Goal: Ask a question

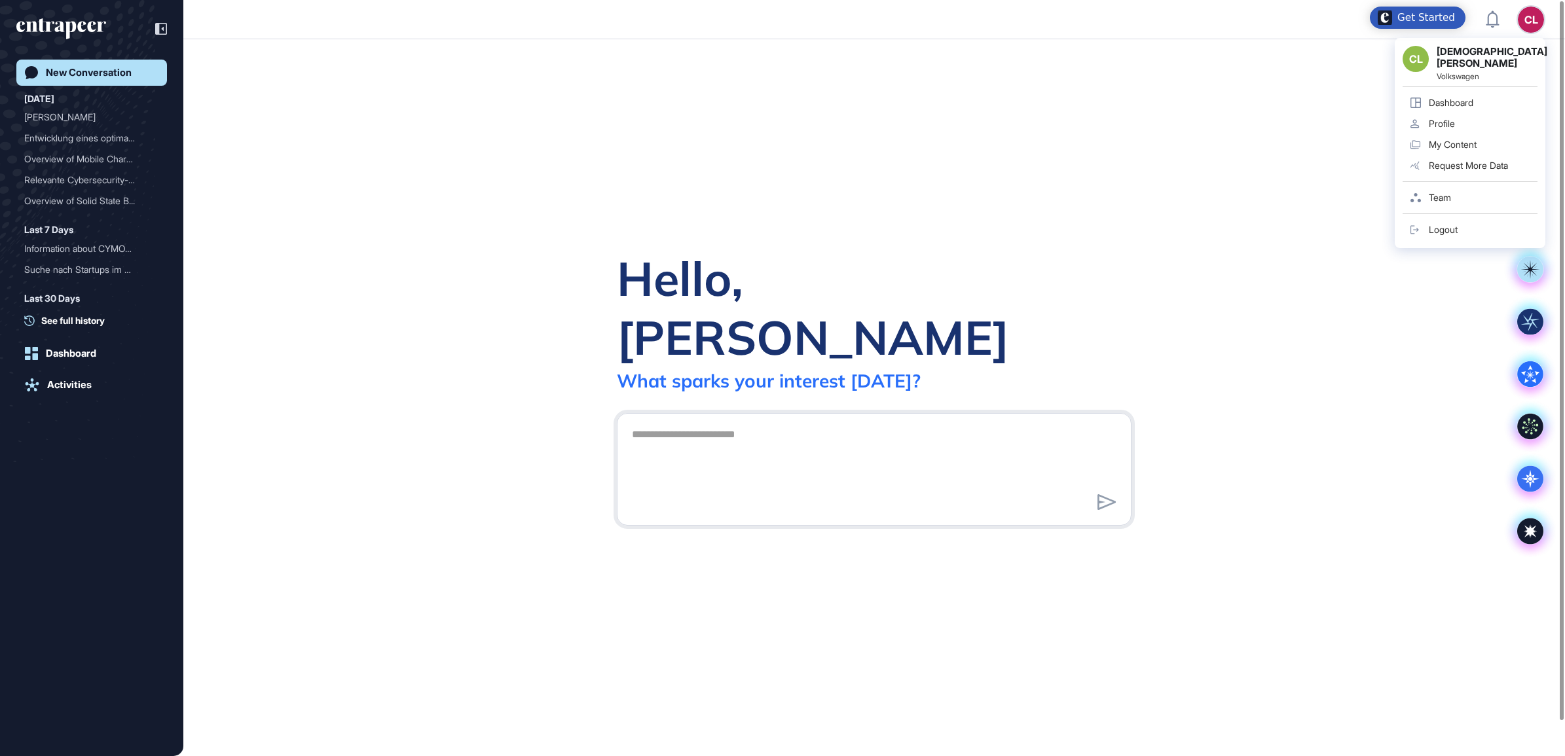
click at [1543, 16] on div "CL" at bounding box center [1531, 20] width 26 height 26
click at [1412, 56] on div "CL" at bounding box center [1415, 59] width 26 height 26
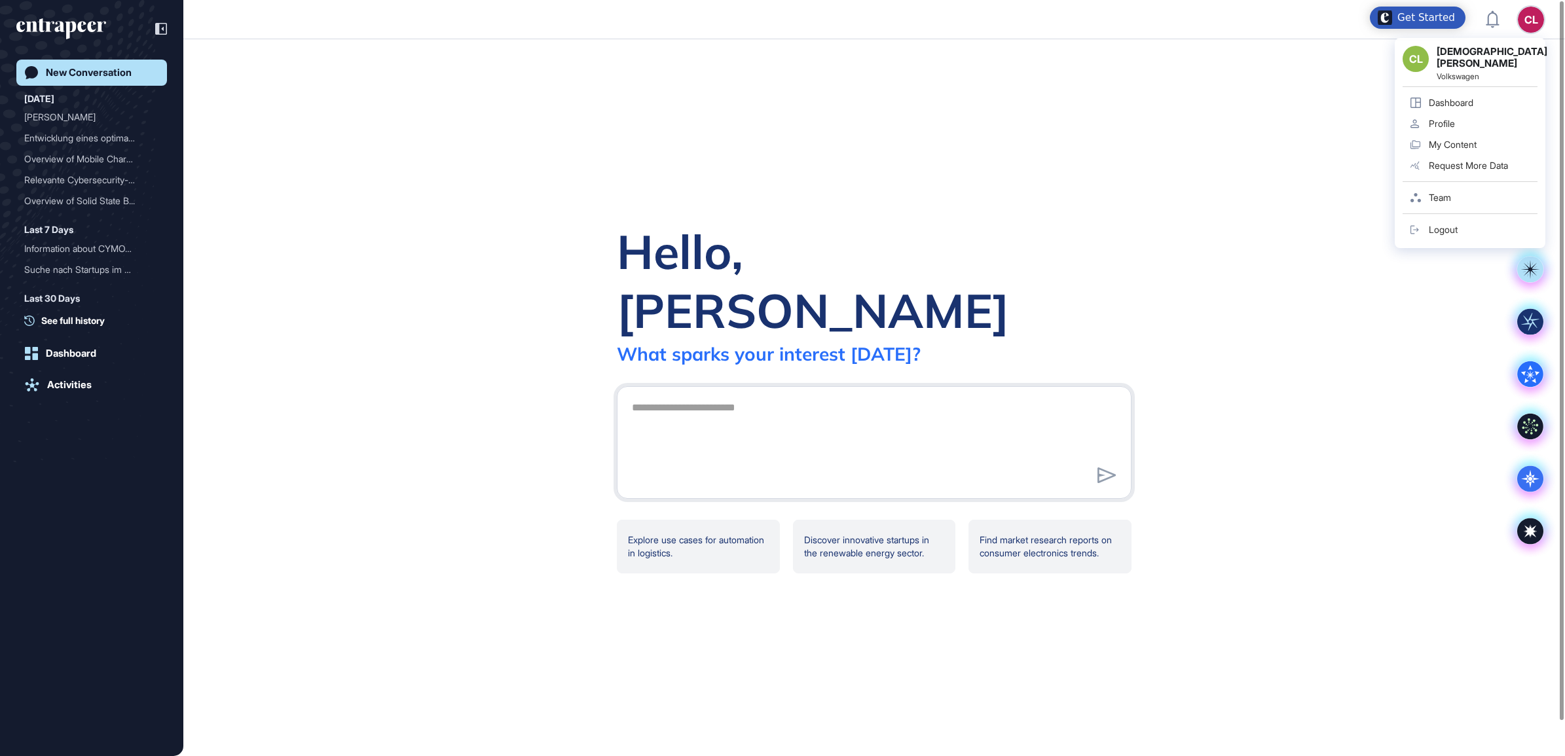
click at [1446, 192] on div "Team" at bounding box center [1440, 197] width 22 height 10
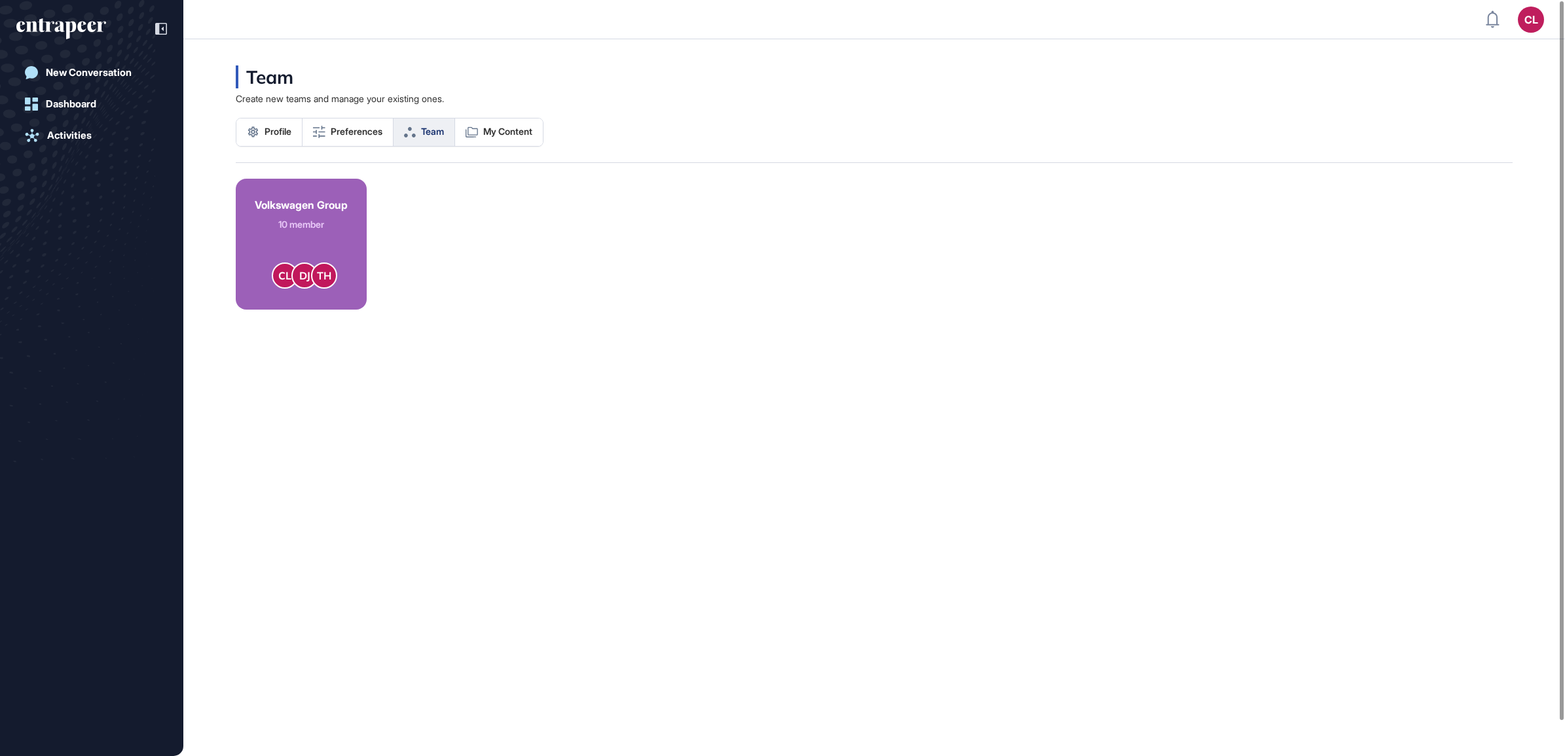
click at [358, 240] on link "Volkswagen Group 10 member CL DJ TH" at bounding box center [301, 244] width 131 height 131
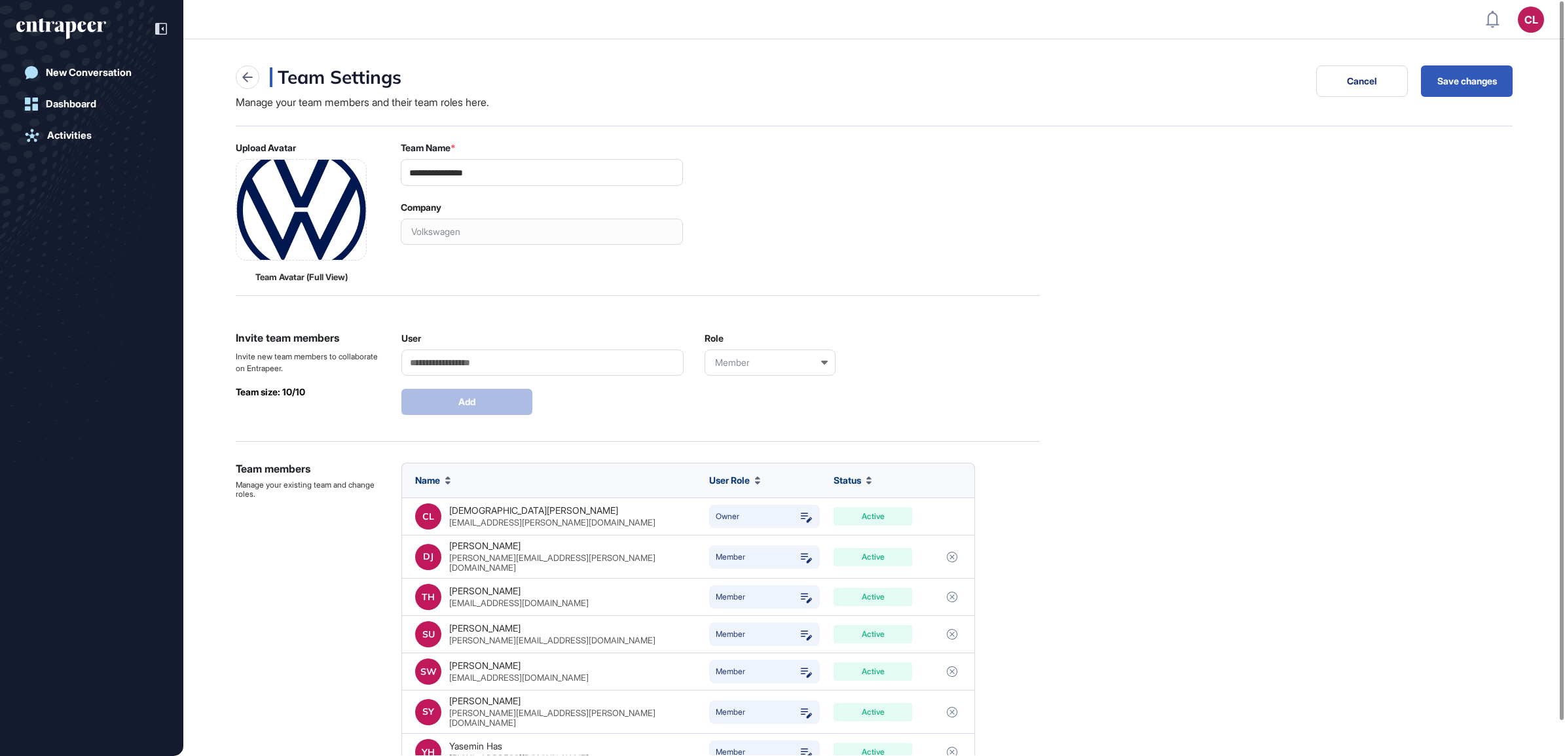
click at [1287, 408] on div "**********" at bounding box center [874, 594] width 1277 height 905
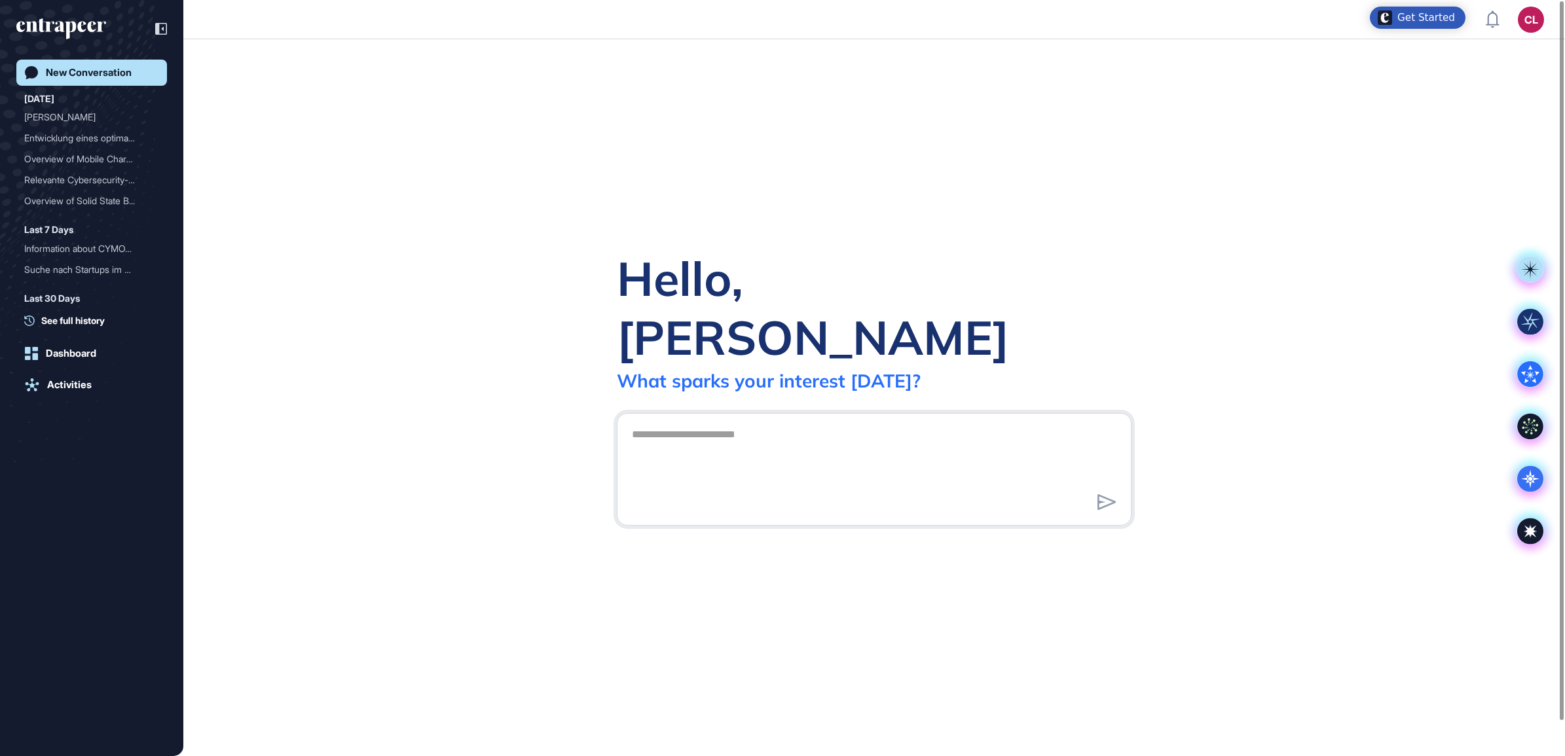
click at [662, 422] on textarea at bounding box center [874, 468] width 500 height 92
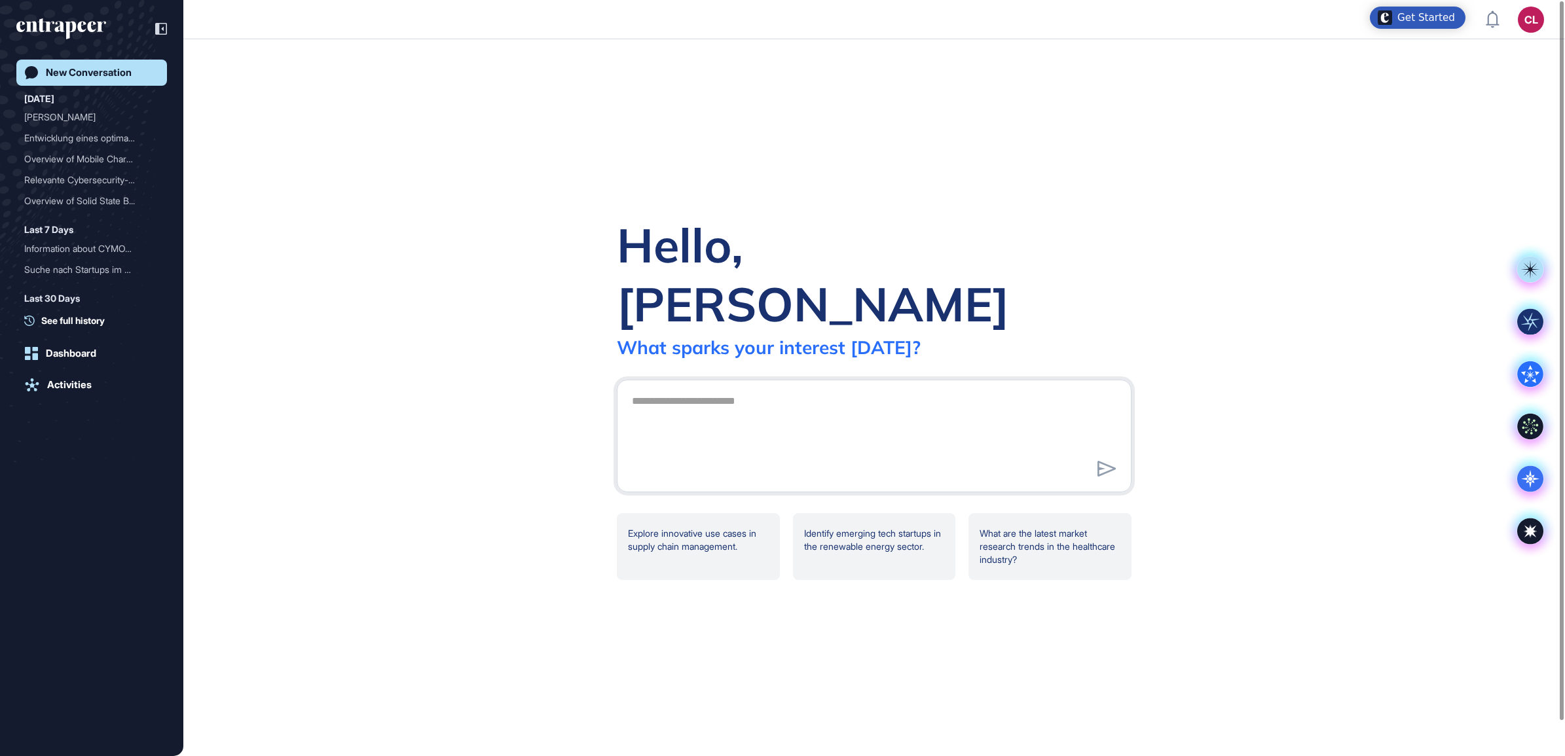
click at [691, 388] on textarea at bounding box center [874, 434] width 500 height 92
click at [1529, 321] on rect at bounding box center [1530, 321] width 26 height 26
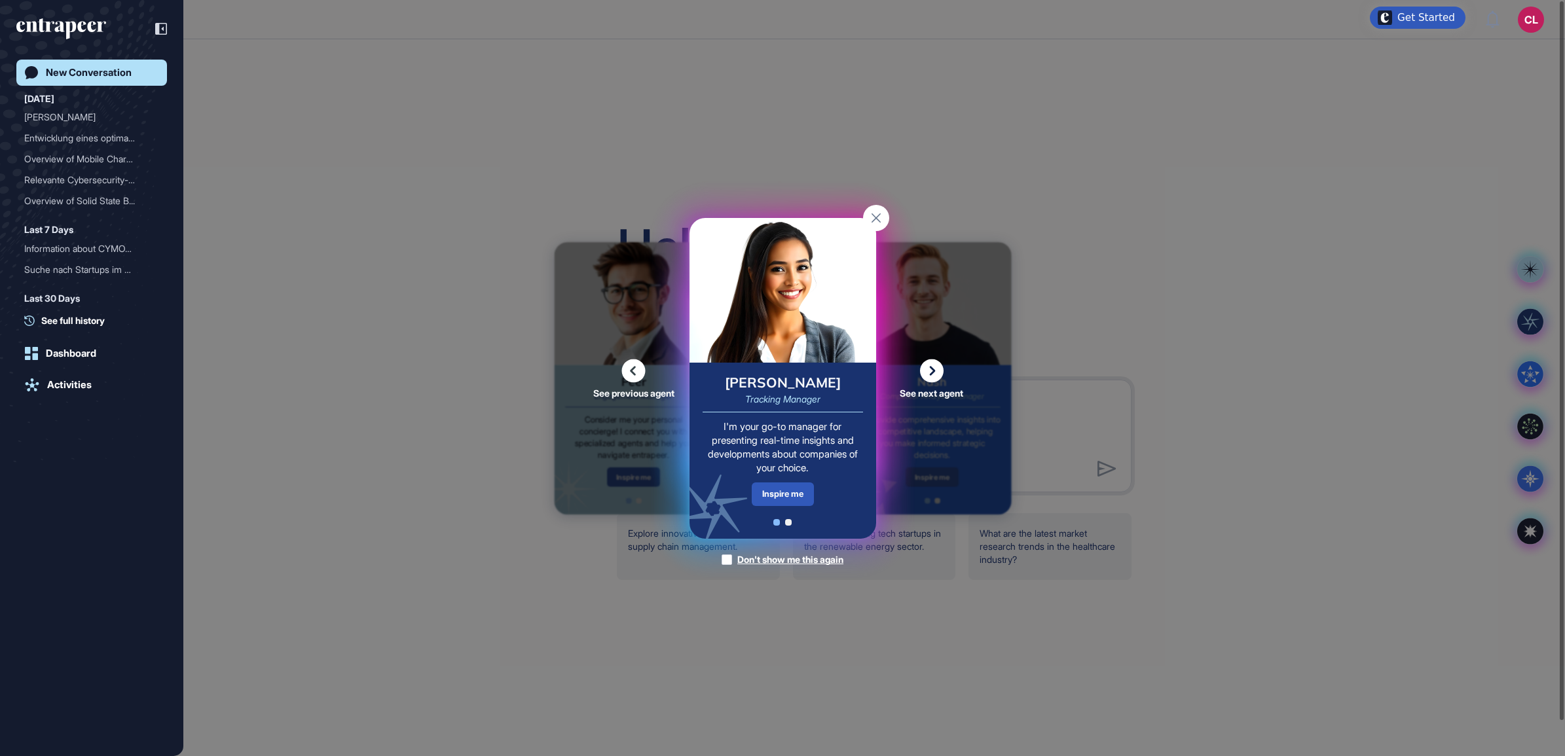
click at [779, 388] on div "[PERSON_NAME]" at bounding box center [783, 383] width 116 height 14
click at [775, 479] on div "Tracy Tracking Manager I'm your go-to manager for presenting real-time insights…" at bounding box center [782, 451] width 187 height 176
click at [776, 489] on div "Inspire me" at bounding box center [783, 494] width 62 height 23
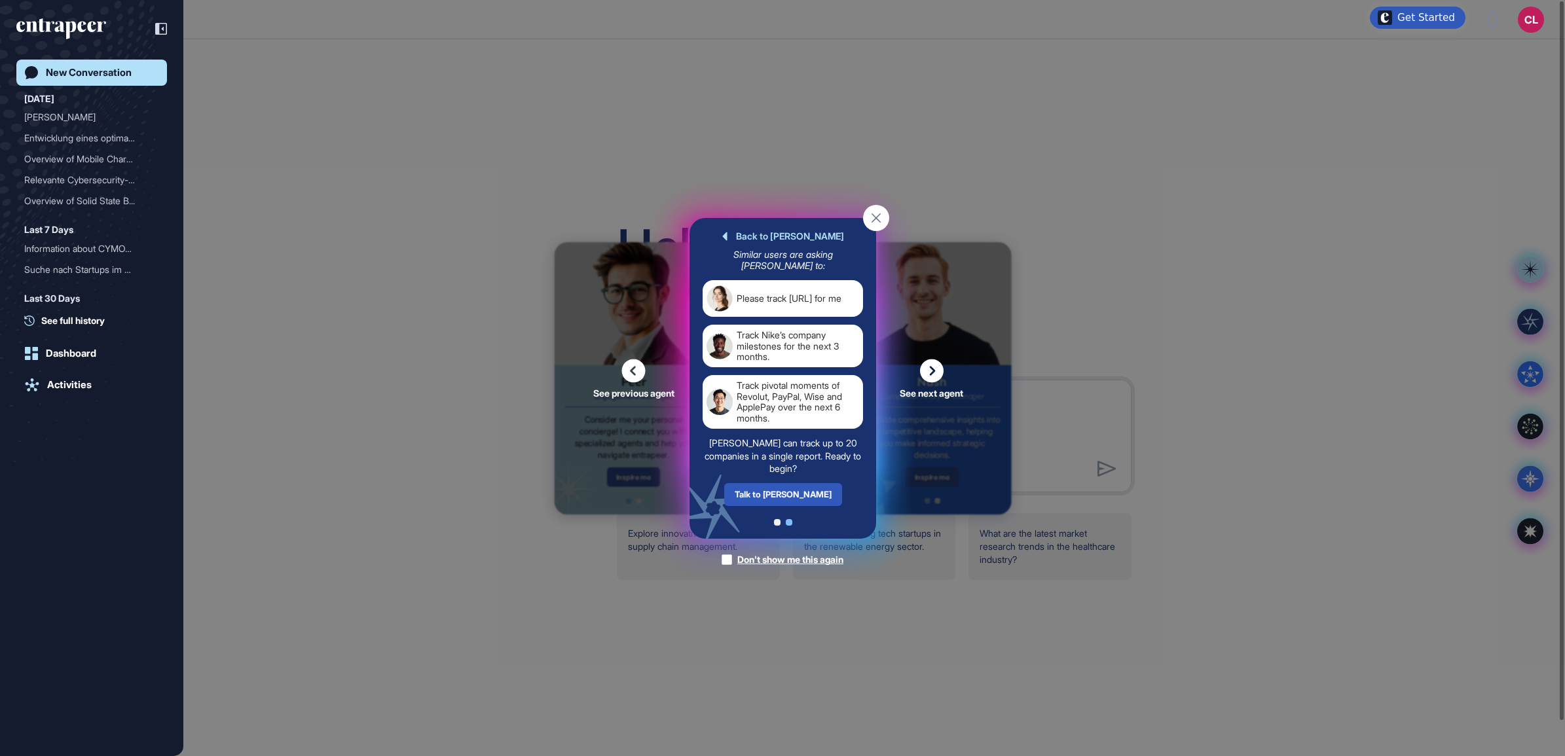
click at [787, 518] on div "Back to Tracy Similar users are asking Tracy to: Please track Bito.ai for me Tr…" at bounding box center [782, 378] width 187 height 321
click at [878, 220] on icon at bounding box center [875, 217] width 9 height 9
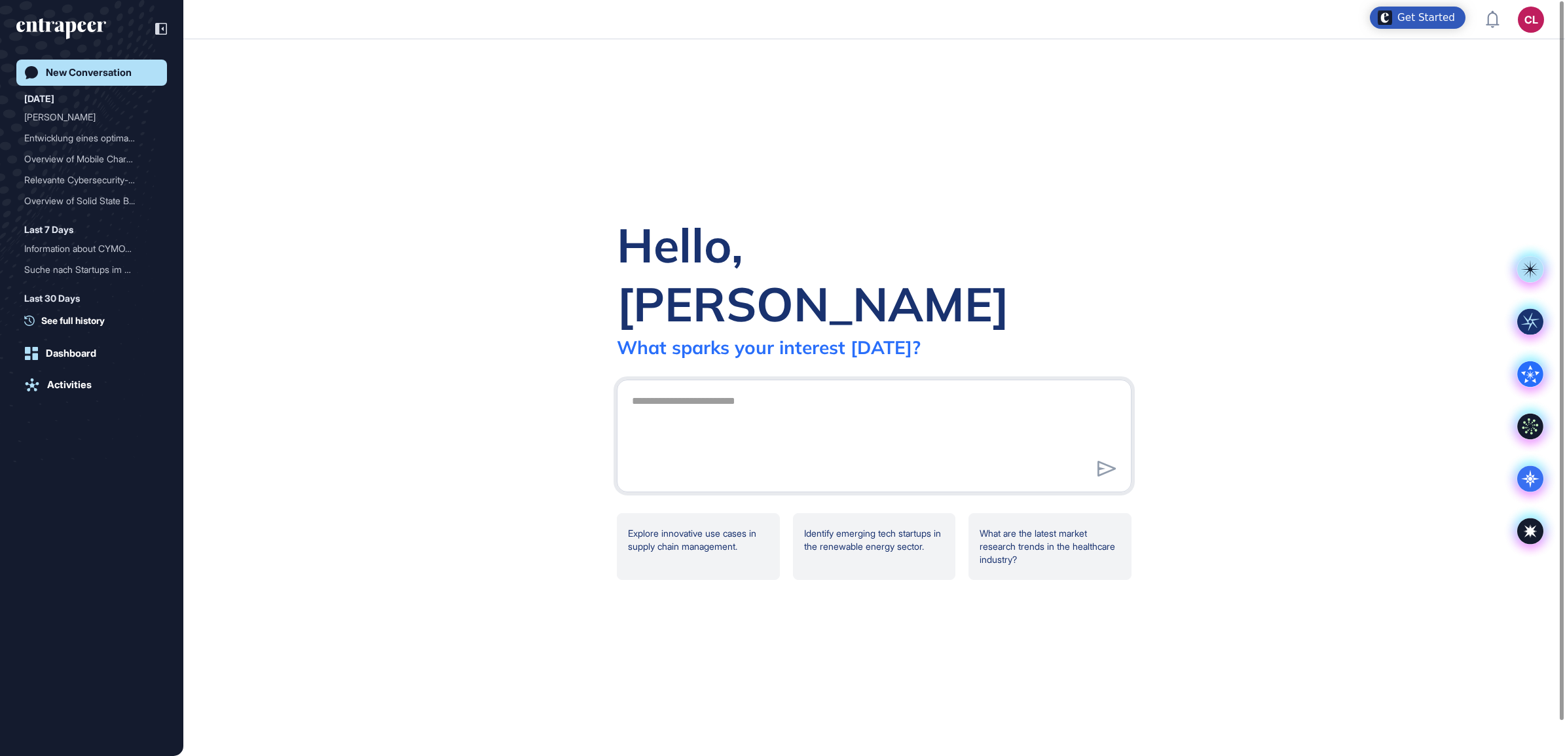
click at [1303, 226] on div "Hello, Christian What sparks your interest today? Explore innovative use cases …" at bounding box center [873, 397] width 1381 height 717
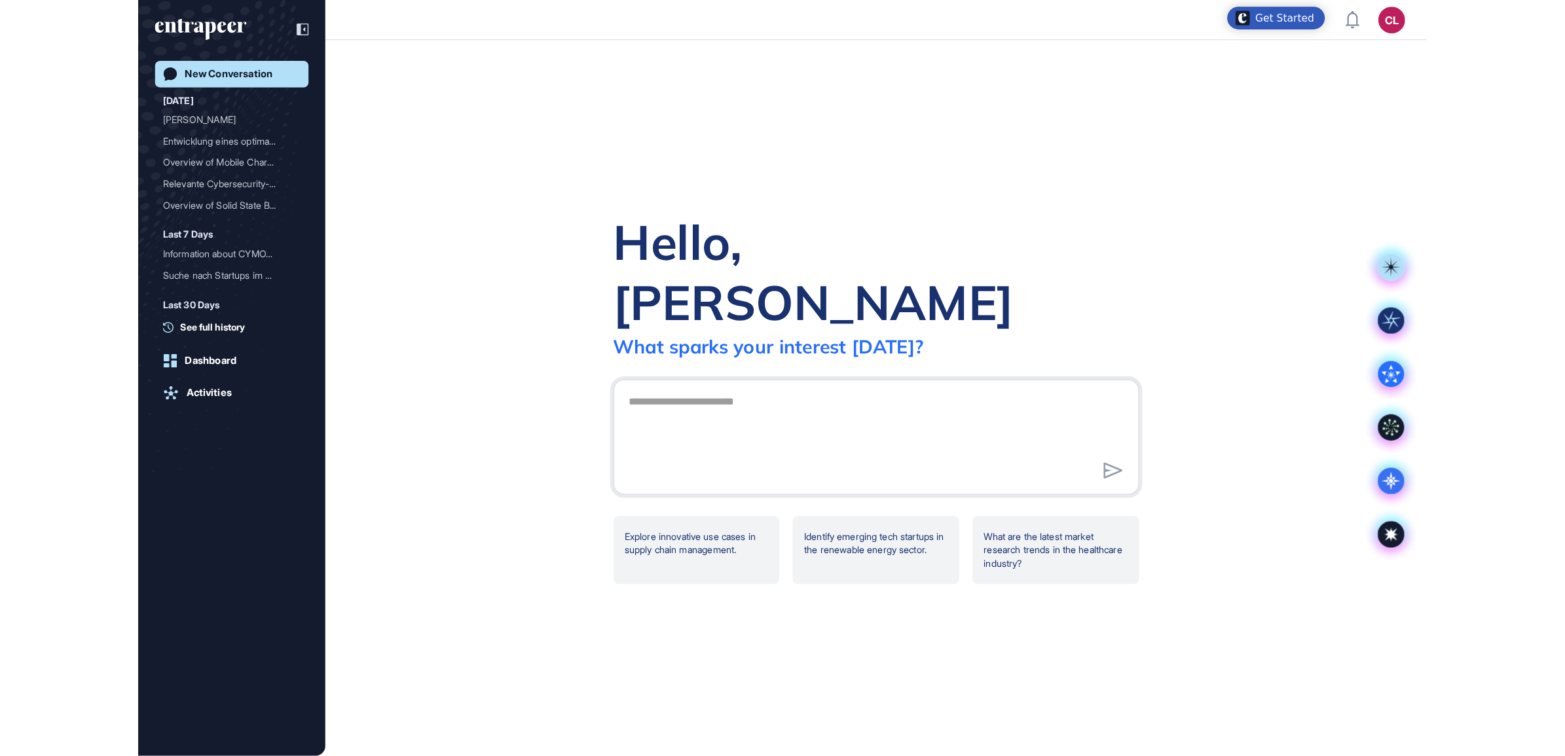
scroll to position [756, 1565]
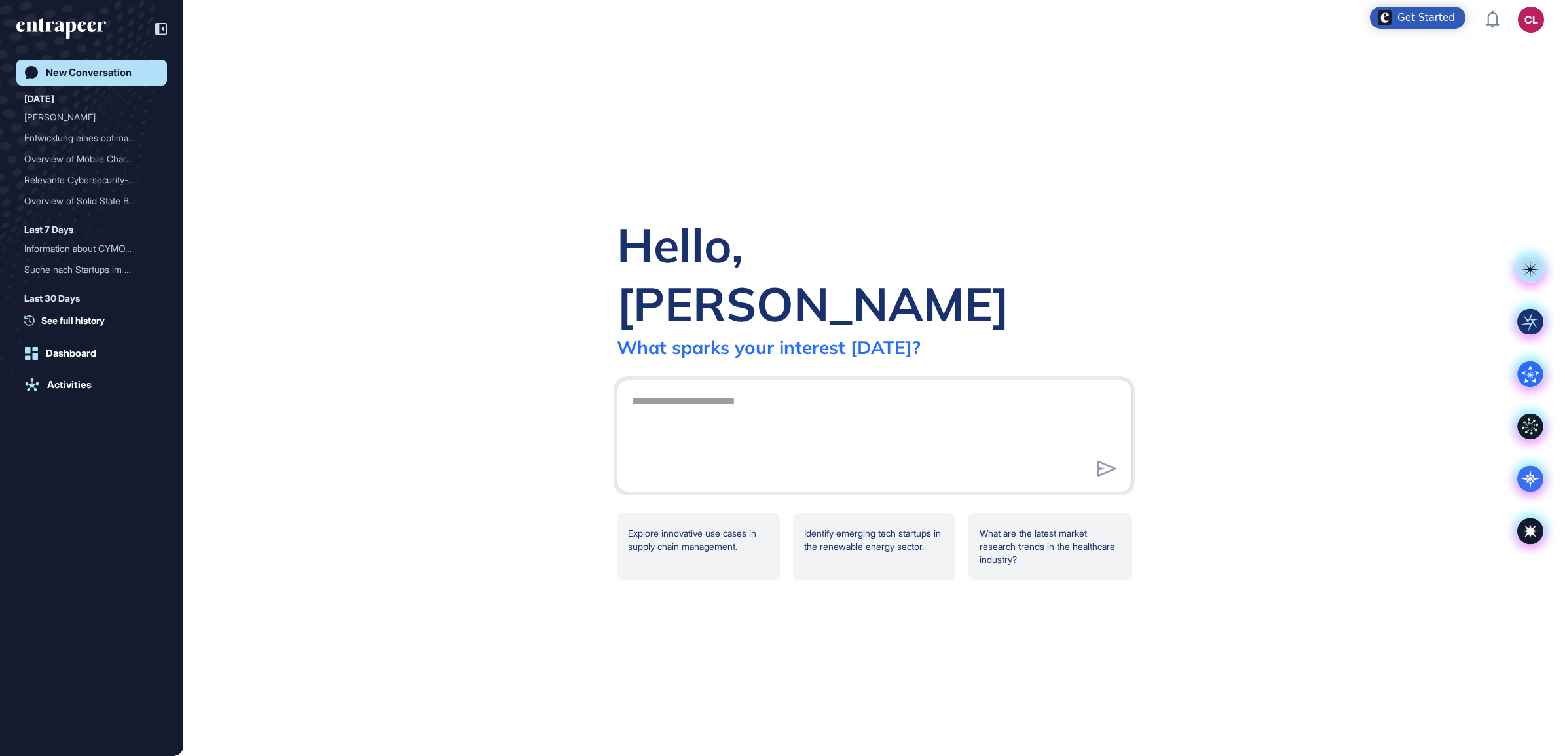
click at [1431, 14] on div "Get Started" at bounding box center [1426, 17] width 58 height 13
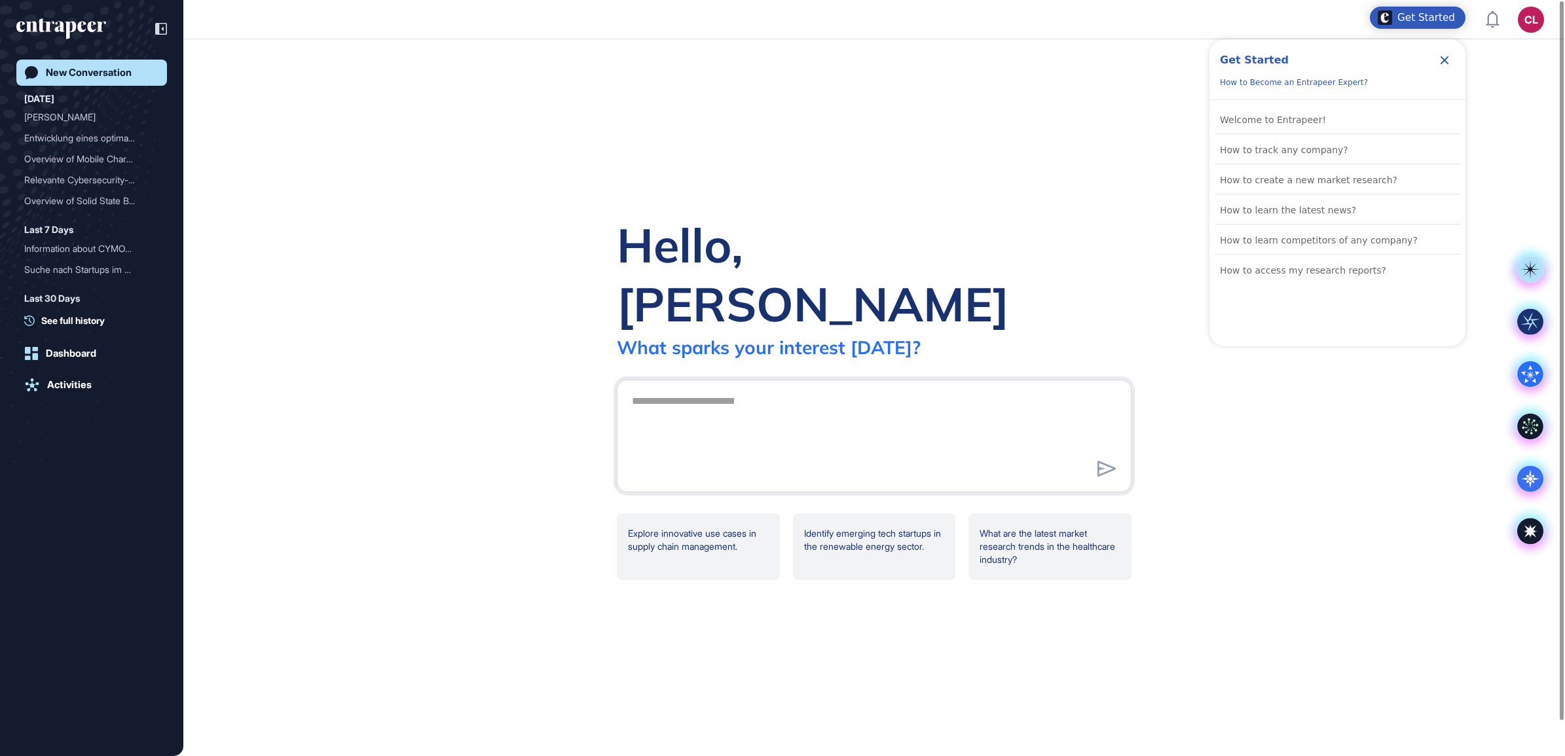
click at [1488, 103] on div "Hello, Christian What sparks your interest today? Explore innovative use cases …" at bounding box center [873, 397] width 1381 height 717
click at [77, 131] on div "Entwicklung eines optimal..." at bounding box center [86, 138] width 124 height 21
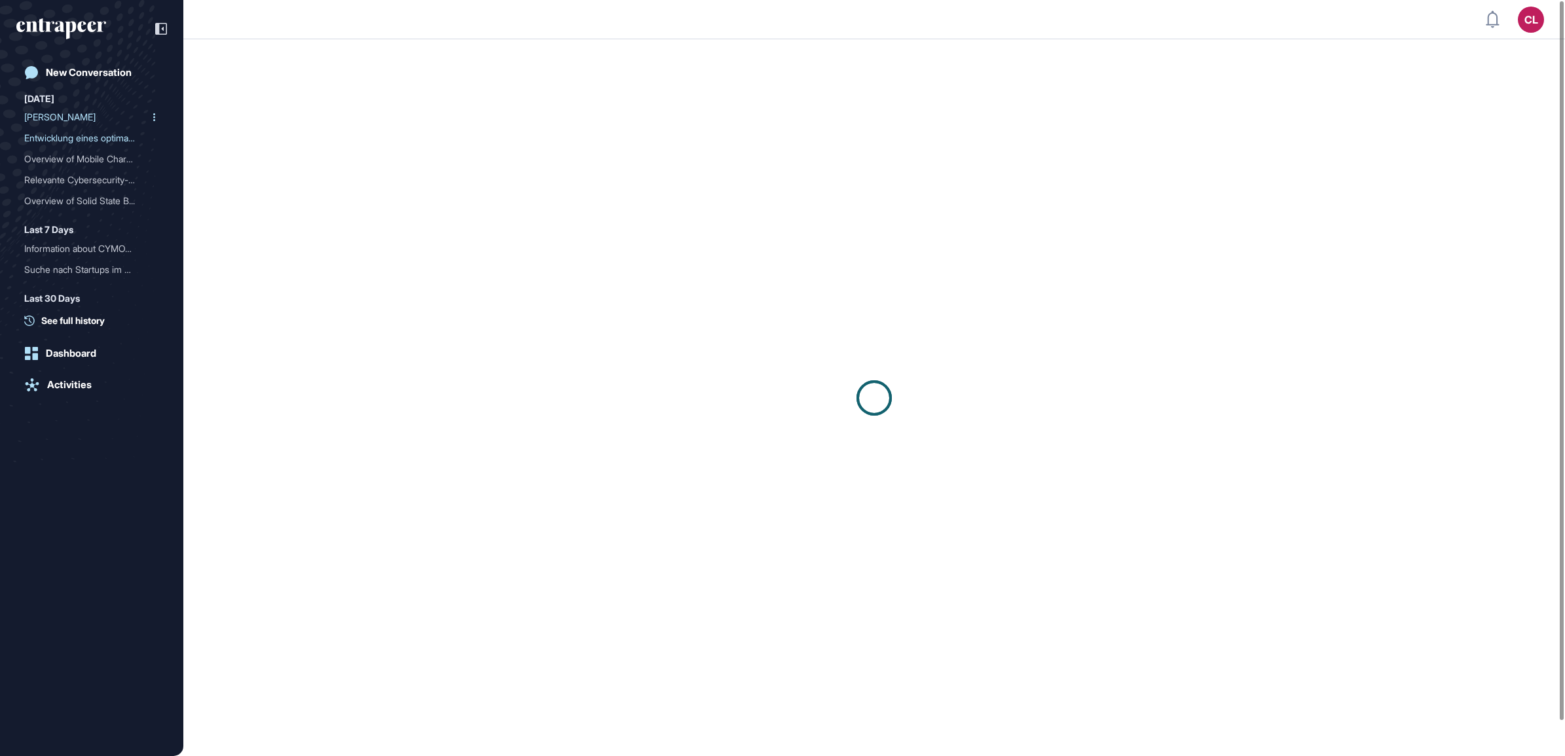
click at [29, 119] on div "[PERSON_NAME]" at bounding box center [86, 117] width 124 height 21
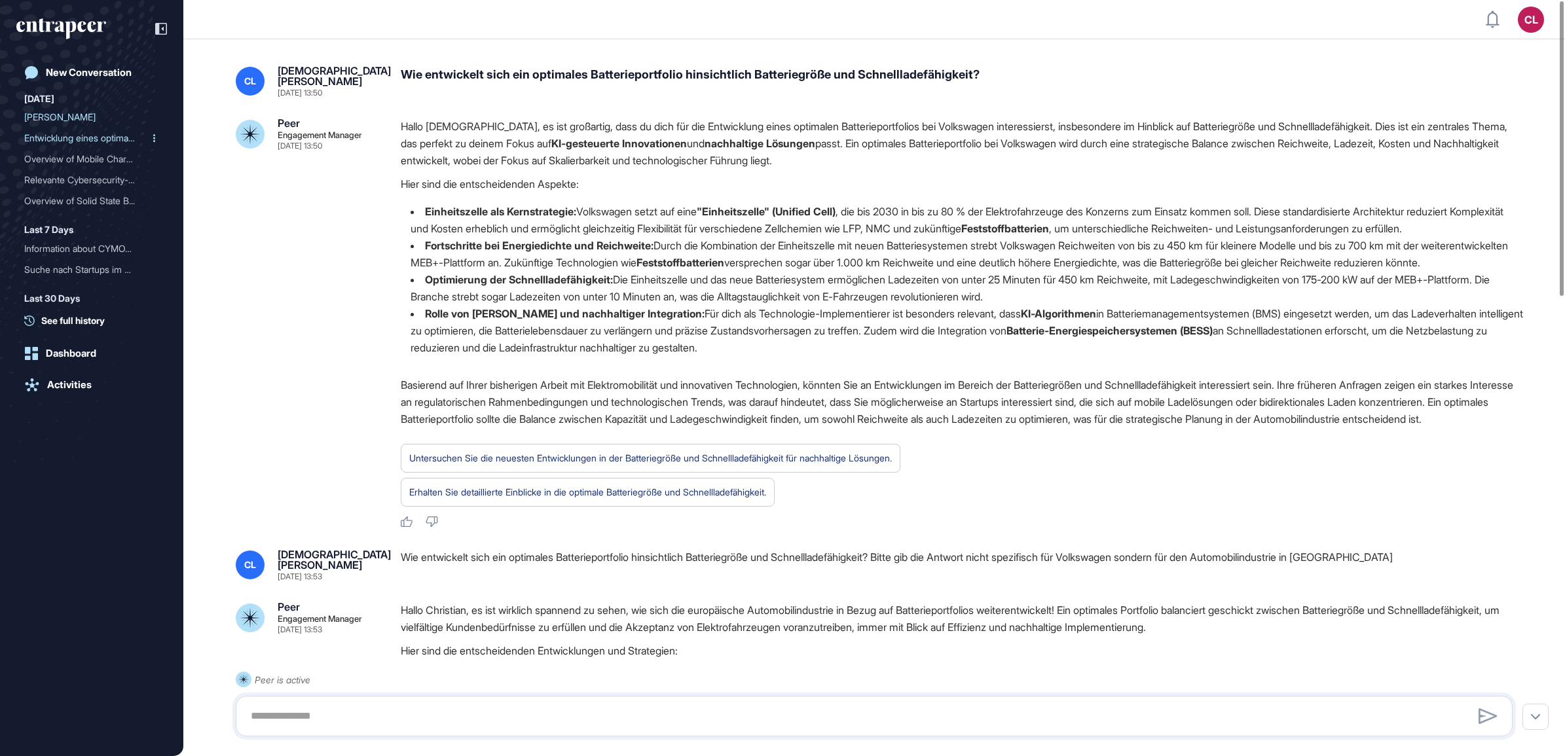
click at [81, 137] on div "Entwicklung eines optimal..." at bounding box center [86, 138] width 124 height 21
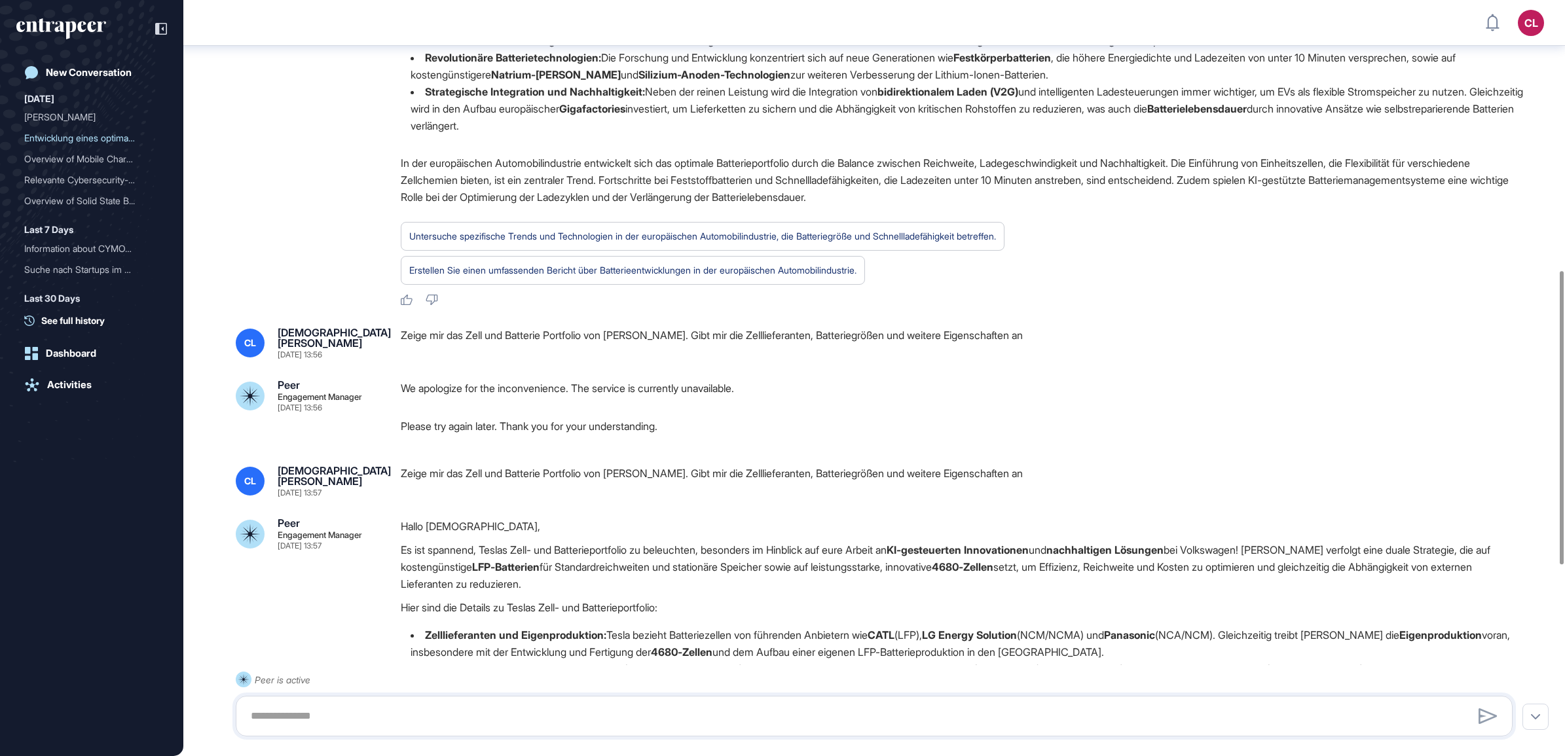
scroll to position [41, 0]
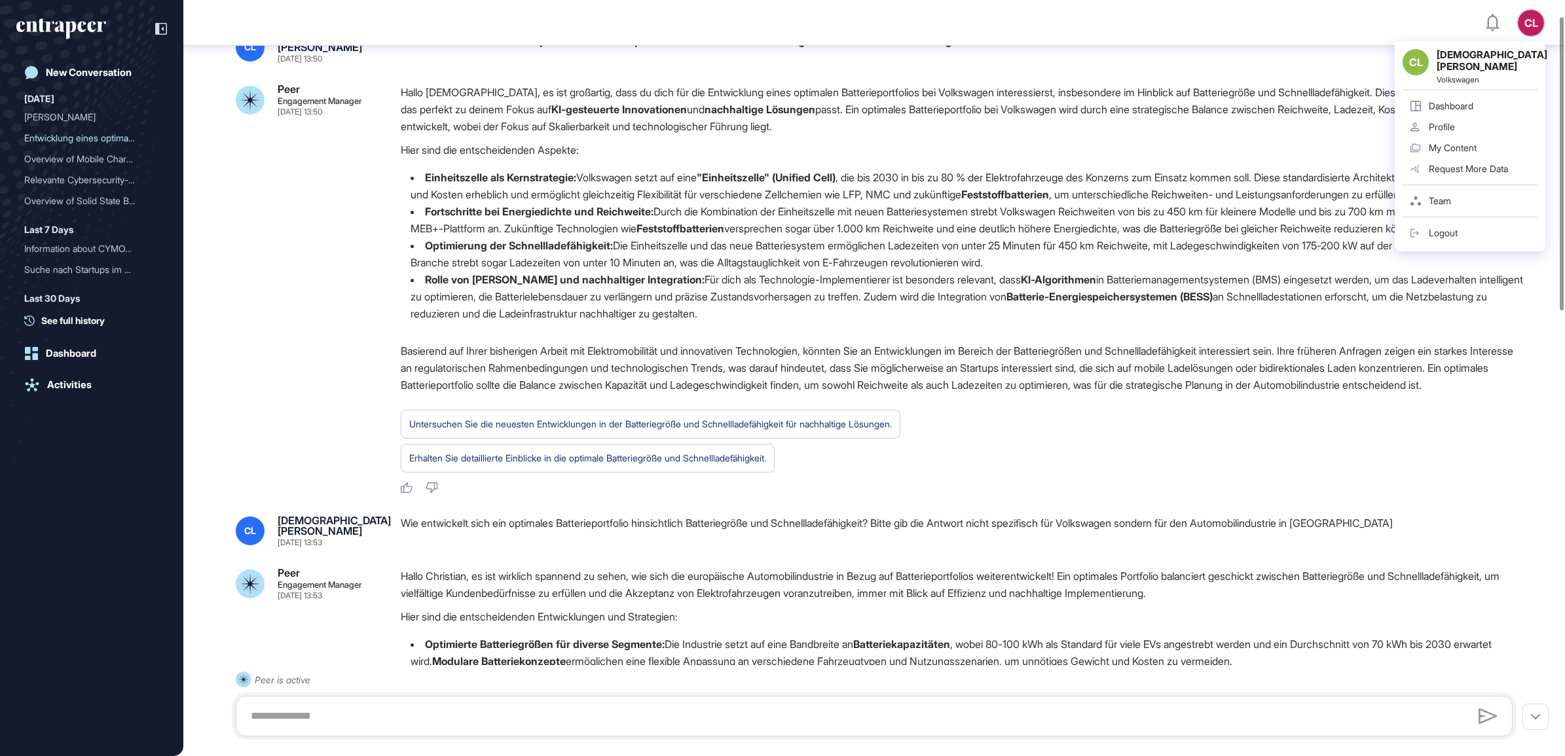
drag, startPoint x: 1535, startPoint y: 23, endPoint x: 1523, endPoint y: 38, distance: 19.5
click at [1535, 23] on div "CL" at bounding box center [1531, 23] width 26 height 26
click at [1455, 191] on link "Team" at bounding box center [1469, 201] width 135 height 21
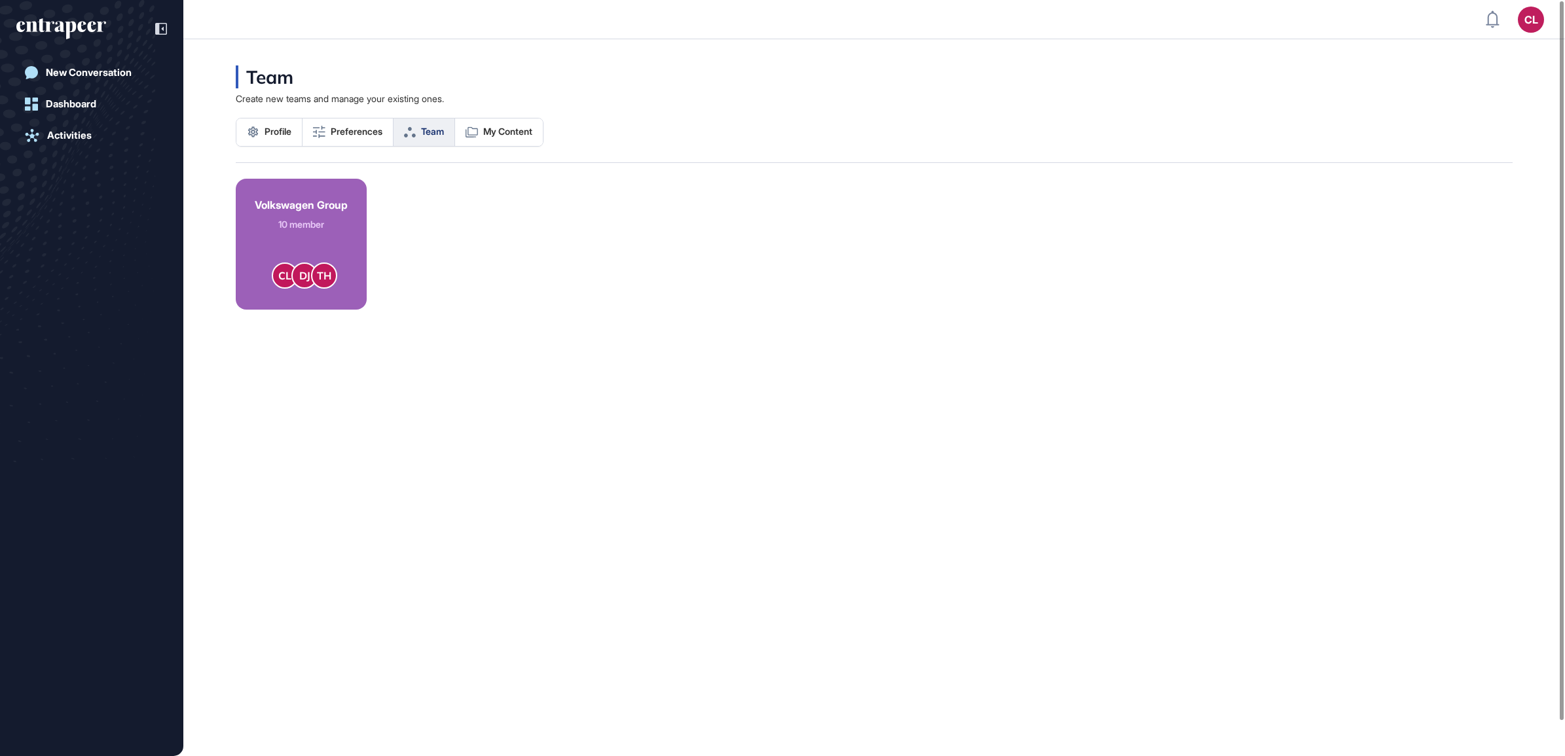
click at [362, 213] on link "Volkswagen Group 10 member CL DJ TH" at bounding box center [301, 244] width 131 height 131
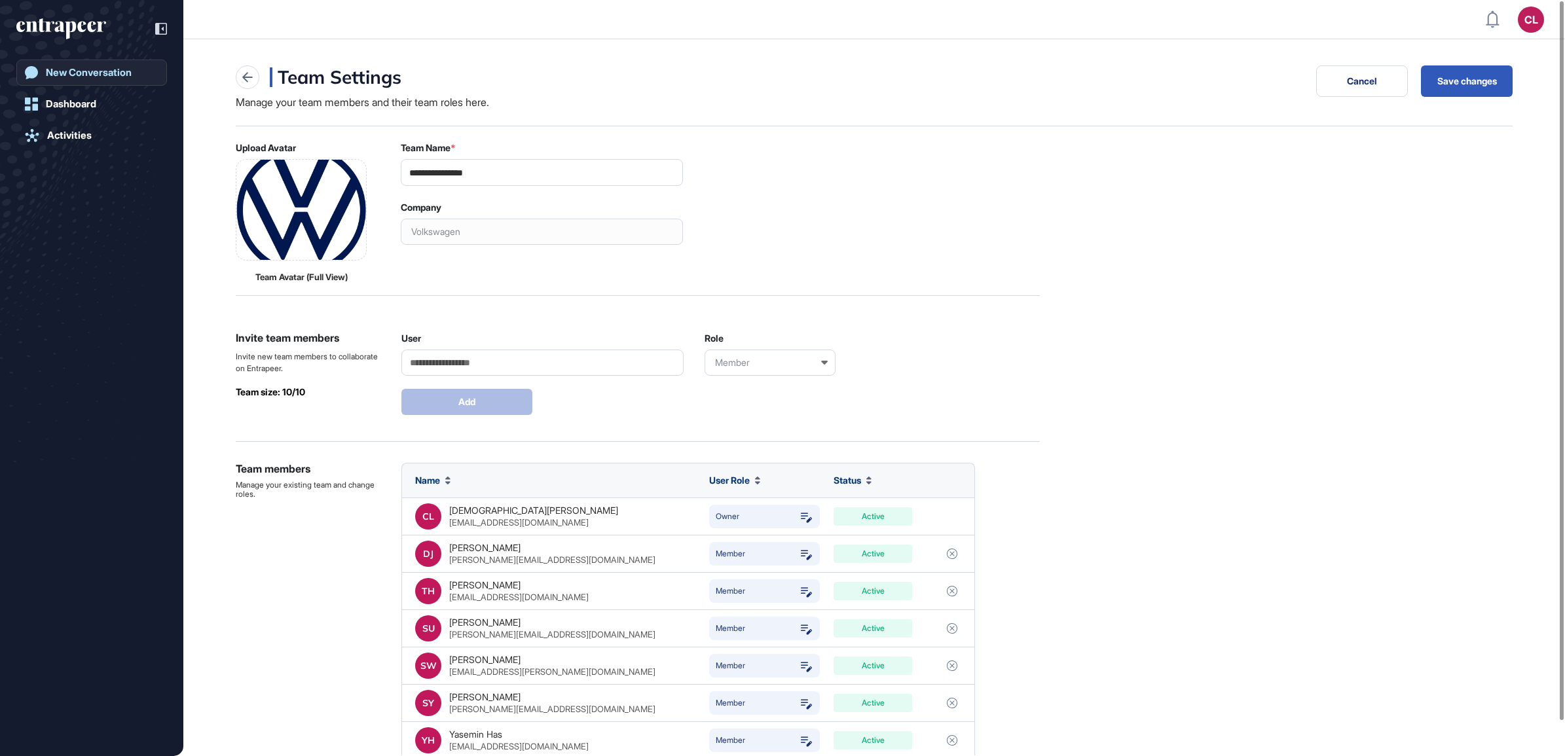
click at [82, 70] on div "New Conversation" at bounding box center [89, 73] width 86 height 12
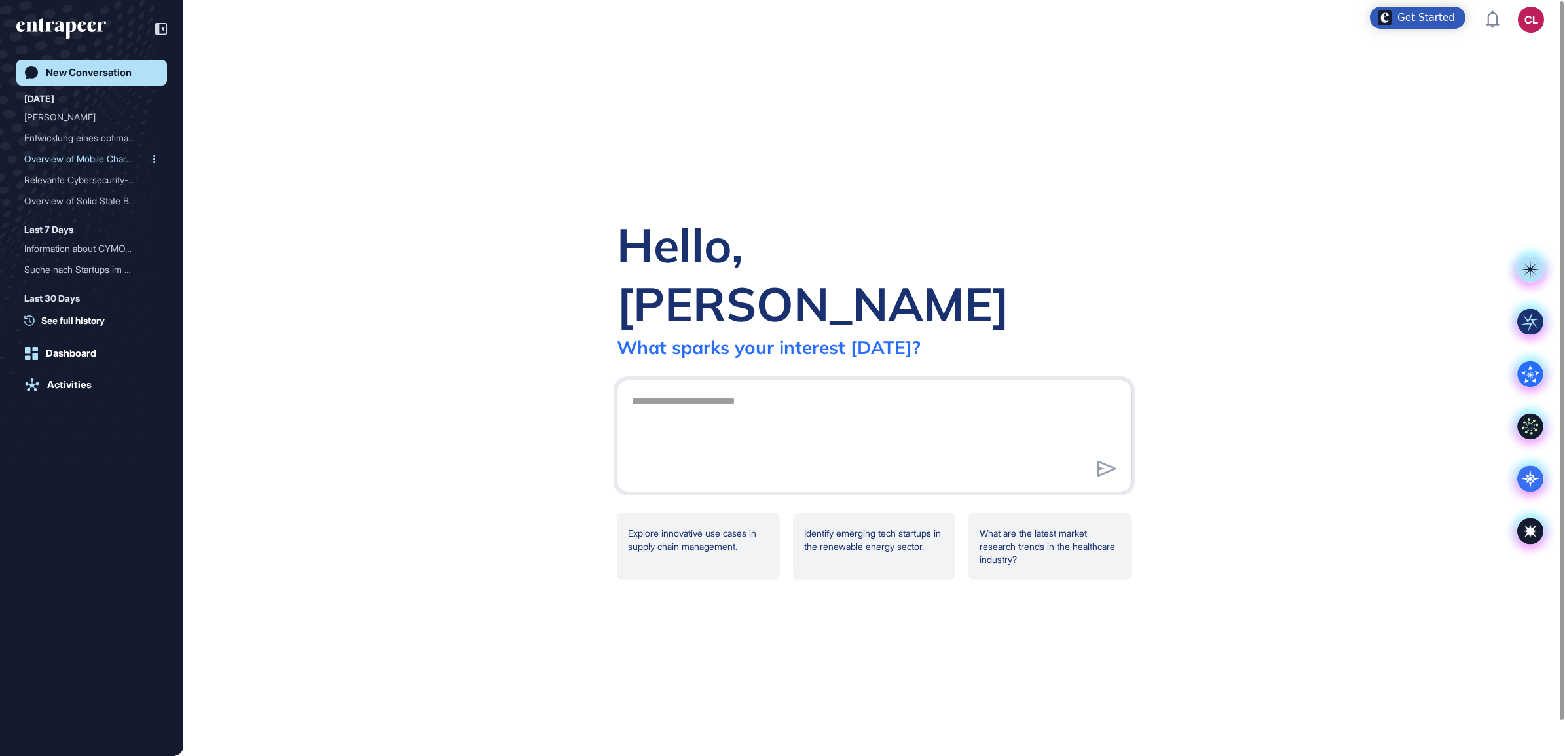
click at [99, 156] on div "Overview of Mobile Chargi..." at bounding box center [86, 159] width 124 height 21
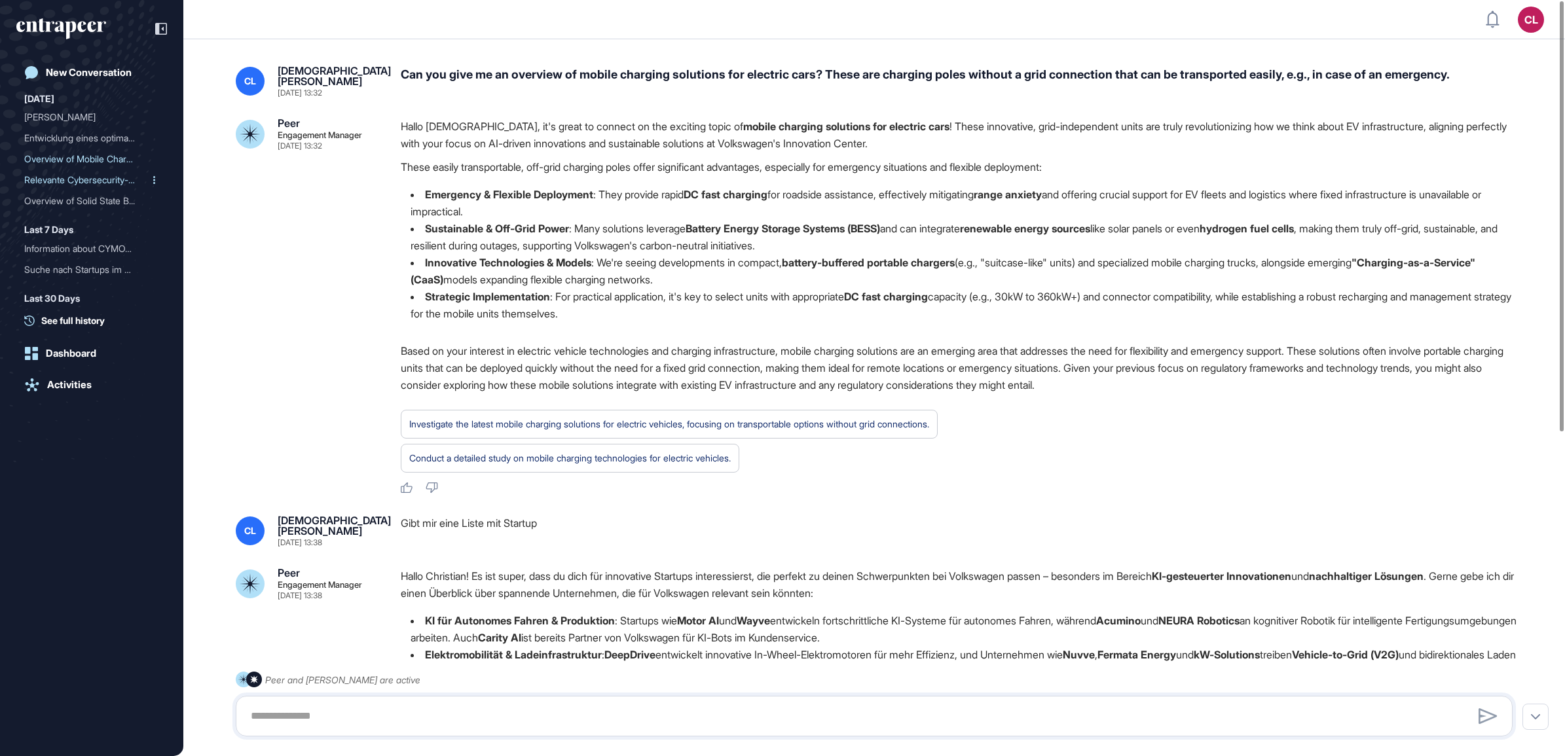
click at [102, 178] on div "Relevante Cybersecurity-S..." at bounding box center [86, 180] width 124 height 21
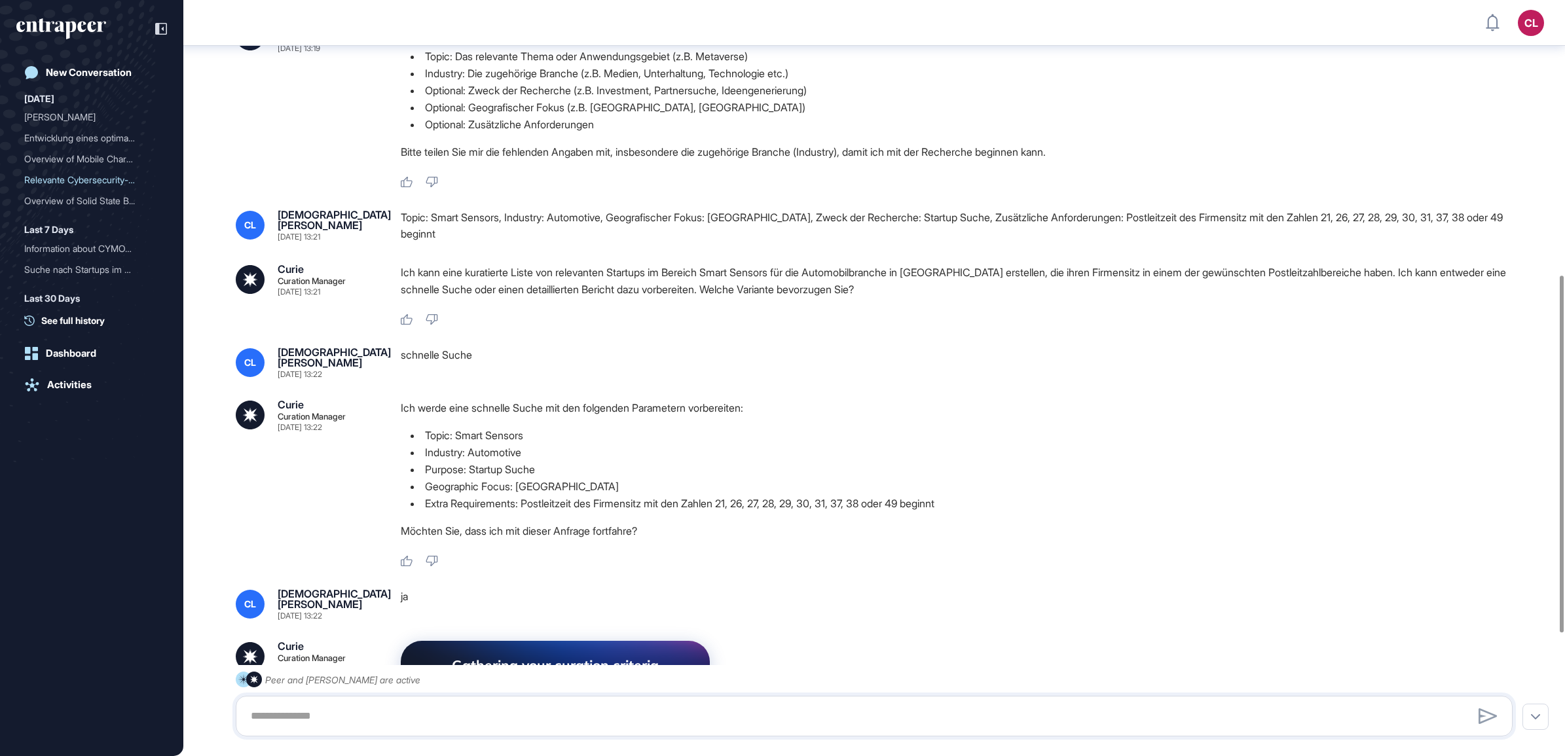
scroll to position [839, 0]
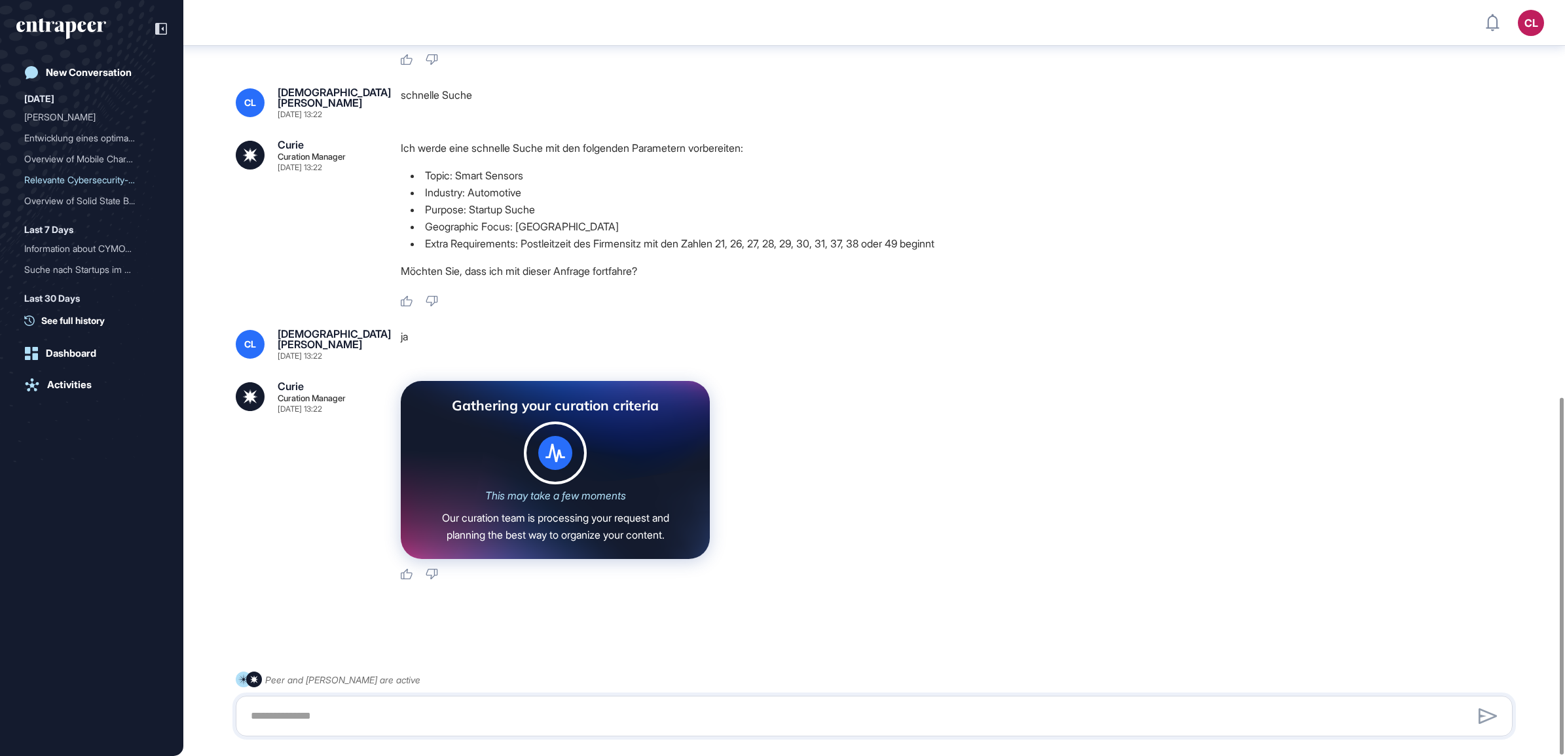
click at [545, 492] on div "This may take a few moments" at bounding box center [555, 496] width 141 height 12
click at [555, 444] on icon at bounding box center [555, 453] width 20 height 18
click at [566, 480] on circle at bounding box center [555, 453] width 60 height 60
click at [563, 490] on div "This may take a few moments" at bounding box center [555, 496] width 141 height 12
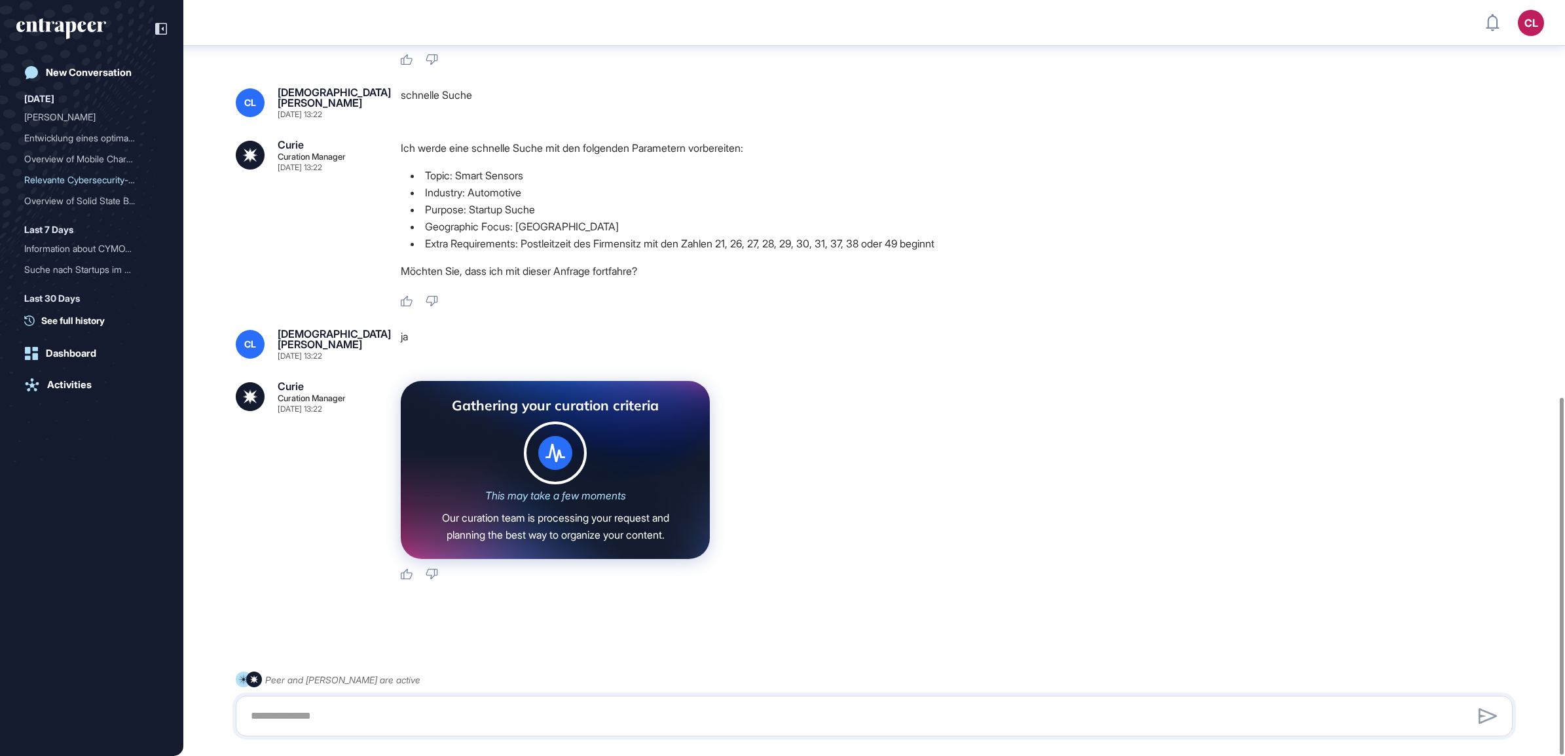
click at [388, 701] on div at bounding box center [874, 716] width 1277 height 41
click at [378, 716] on textarea at bounding box center [874, 716] width 1262 height 26
click at [450, 727] on textarea at bounding box center [874, 716] width 1262 height 26
type textarea "**********"
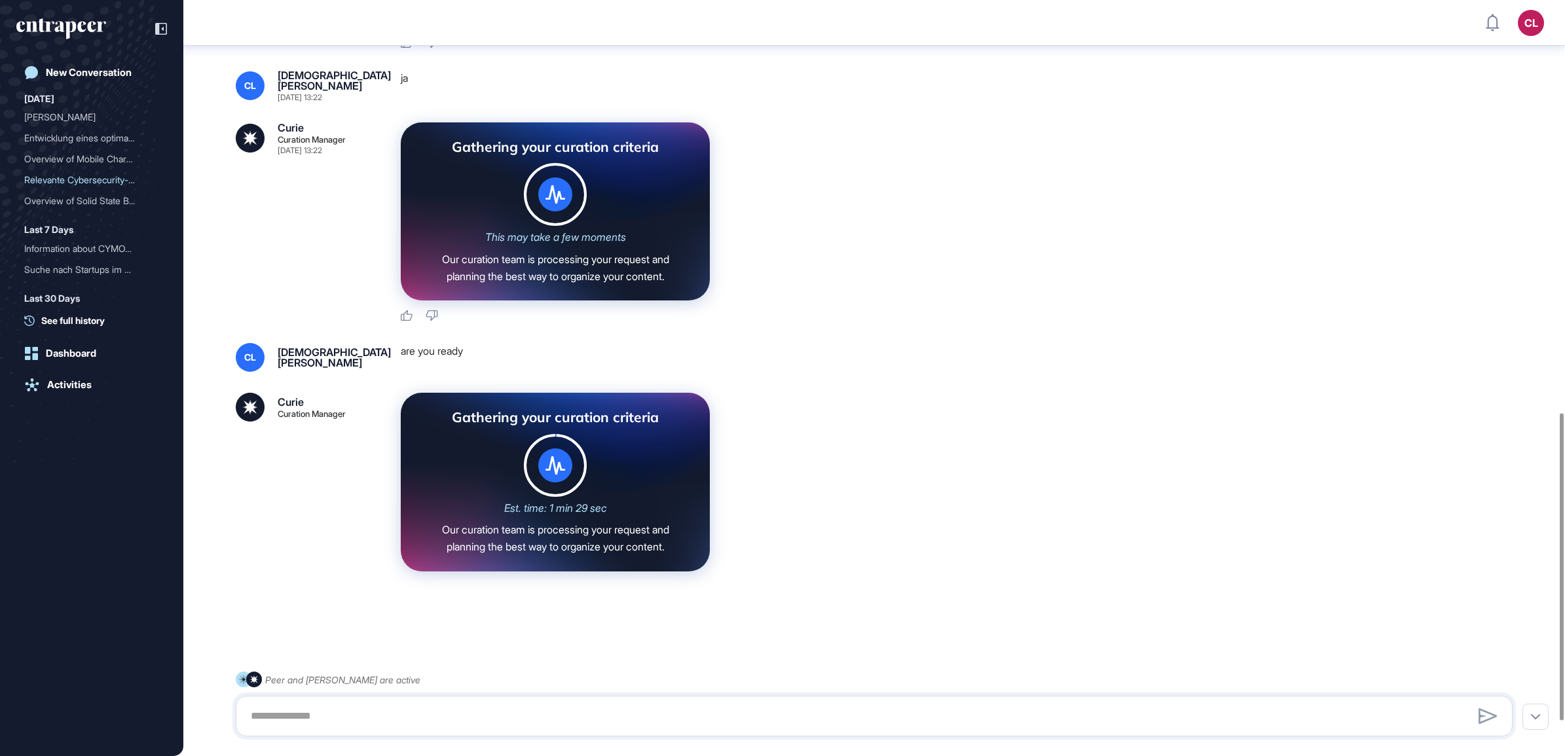
scroll to position [1098, 0]
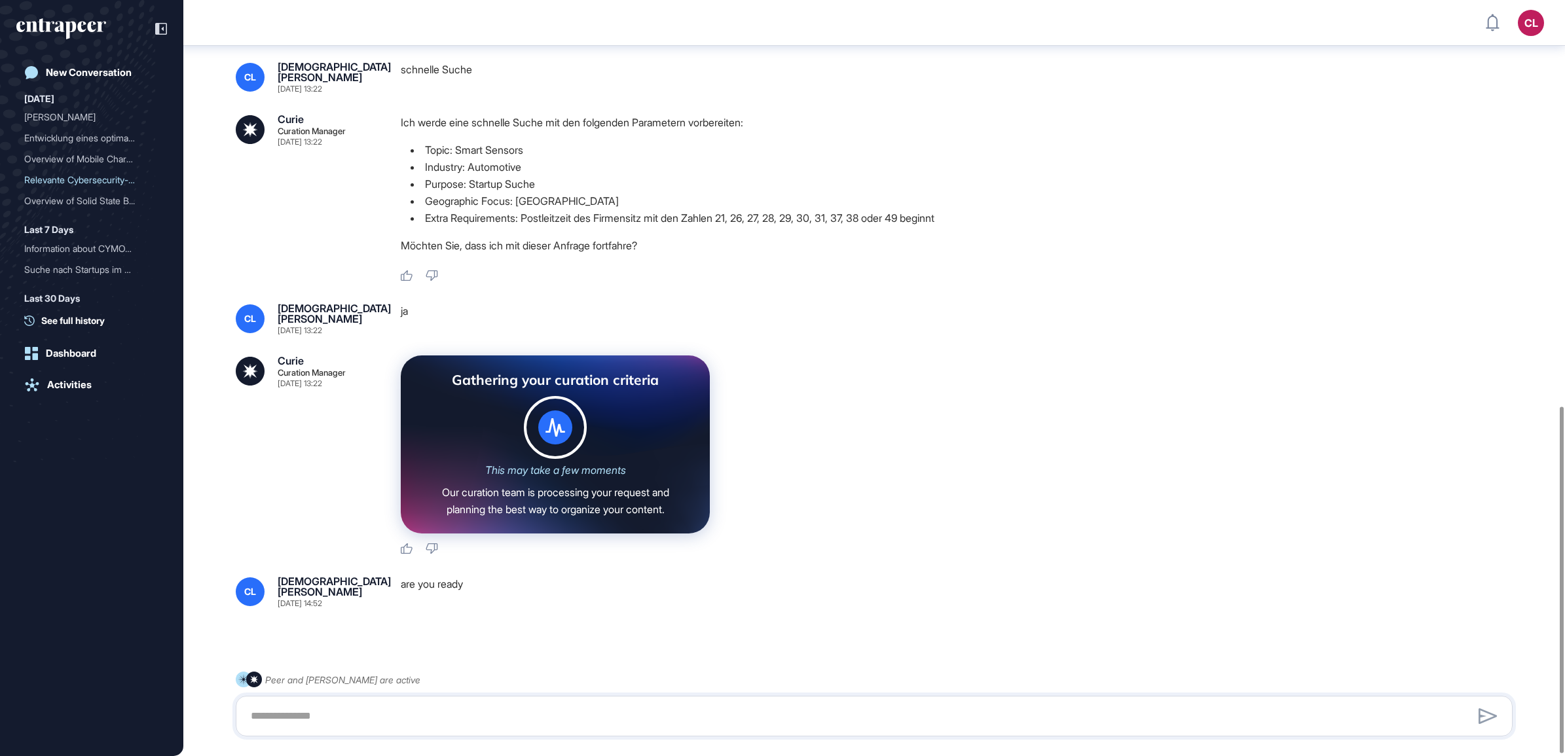
scroll to position [889, 0]
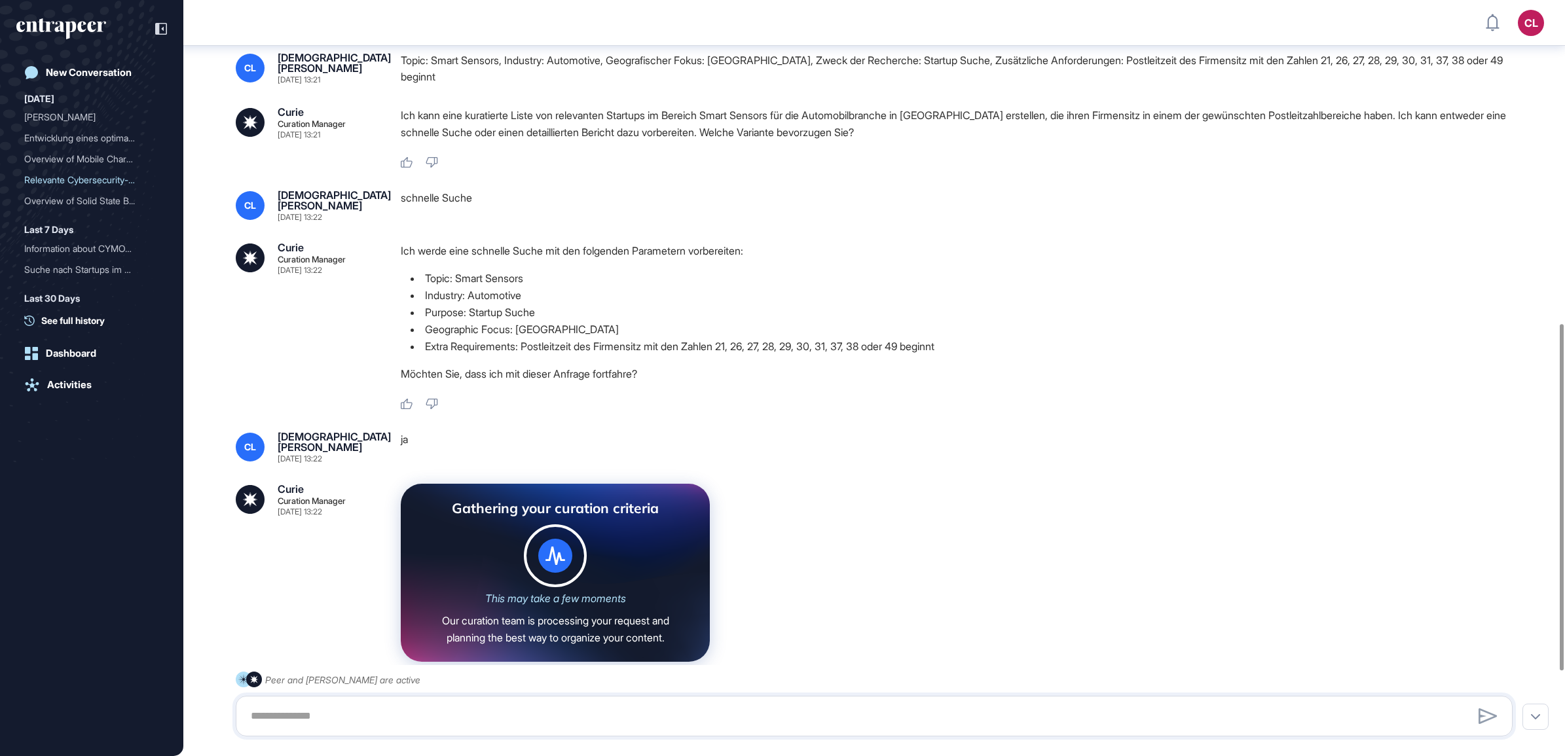
scroll to position [889, 0]
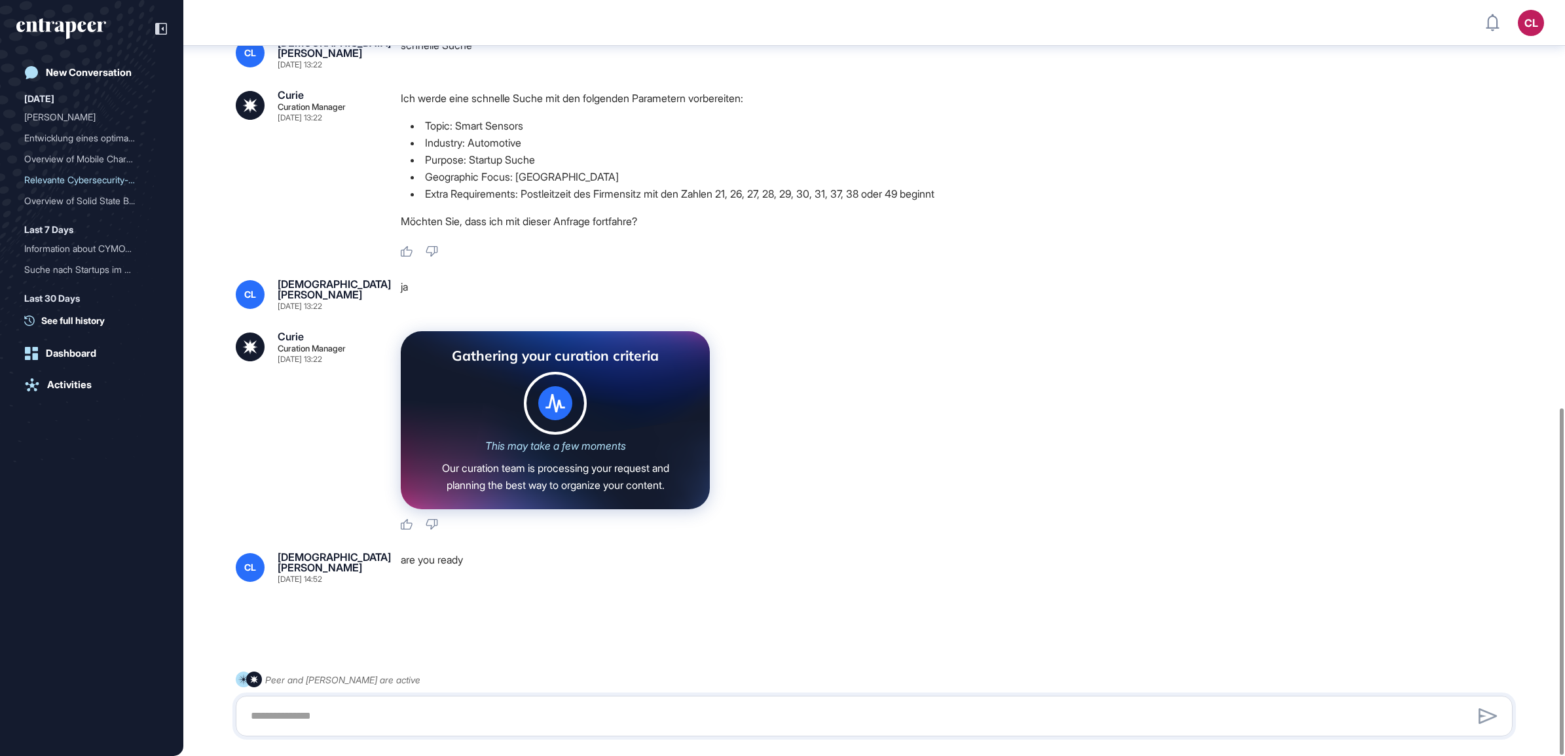
click at [462, 718] on textarea at bounding box center [874, 716] width 1262 height 26
click at [462, 702] on div at bounding box center [874, 716] width 1277 height 41
drag, startPoint x: 462, startPoint y: 702, endPoint x: 455, endPoint y: 705, distance: 7.9
click at [455, 705] on div at bounding box center [874, 716] width 1277 height 41
click at [408, 701] on div at bounding box center [874, 716] width 1277 height 41
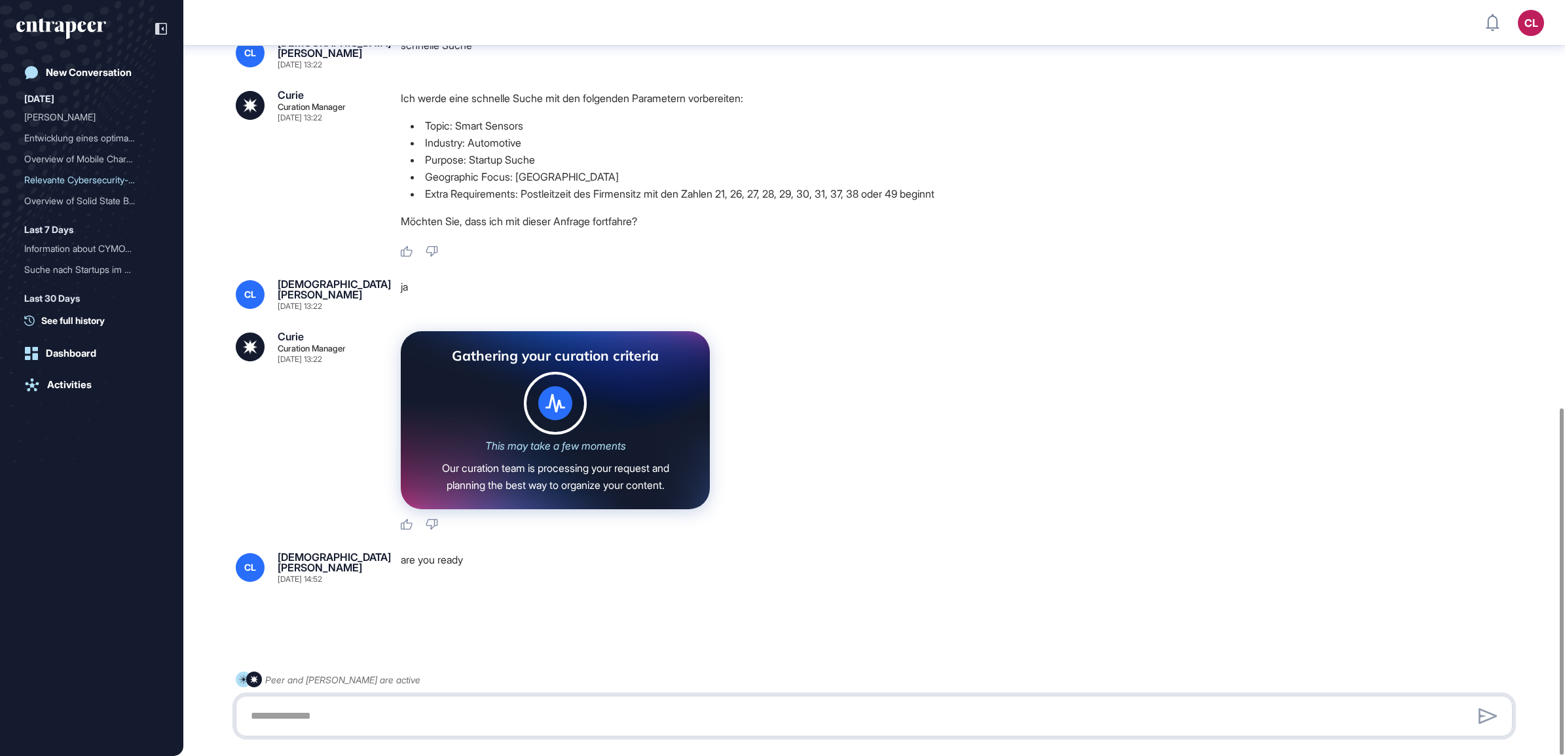
click at [405, 712] on textarea at bounding box center [874, 716] width 1262 height 26
click at [404, 712] on textarea at bounding box center [874, 716] width 1262 height 26
type textarea "*"
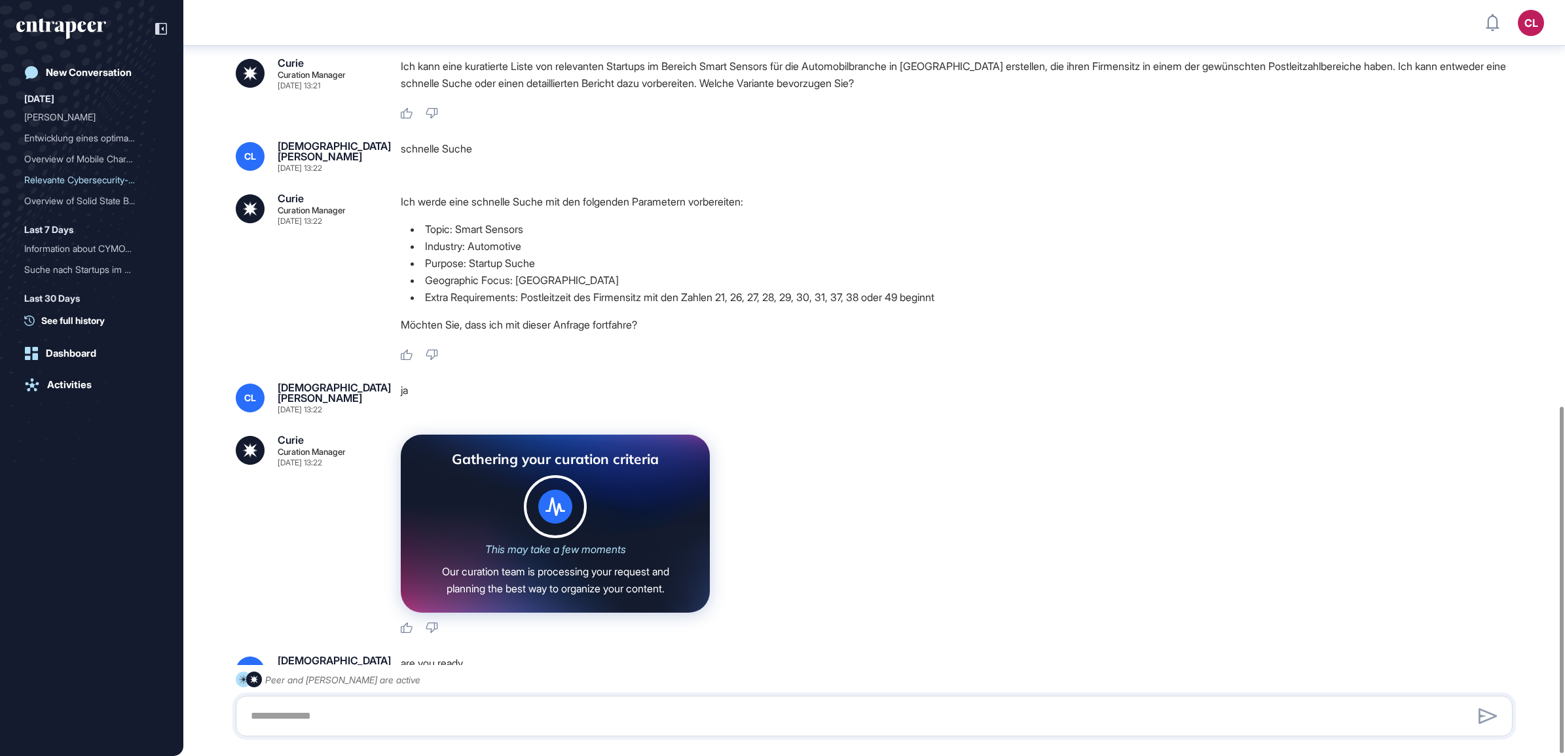
scroll to position [889, 0]
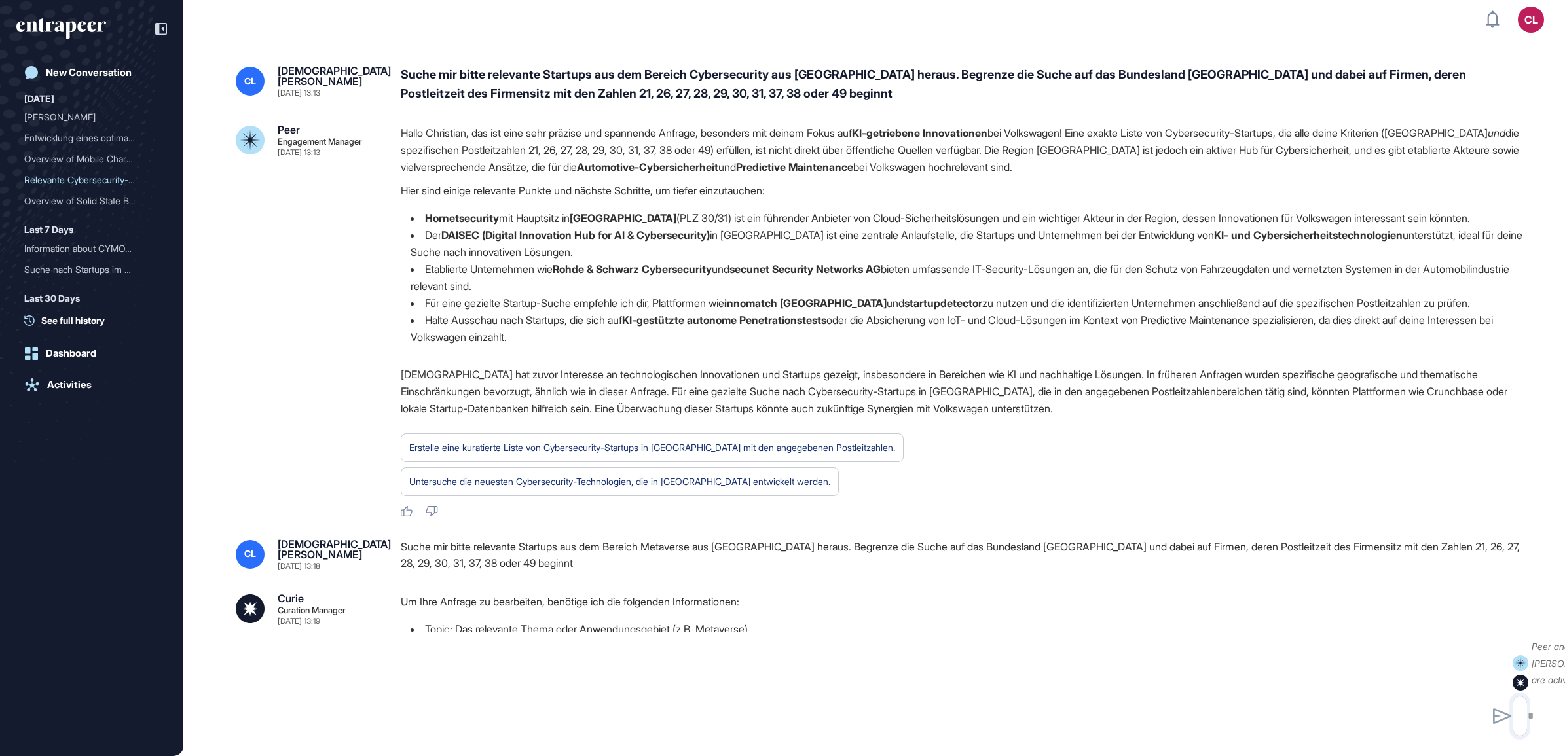
scroll to position [1, 1]
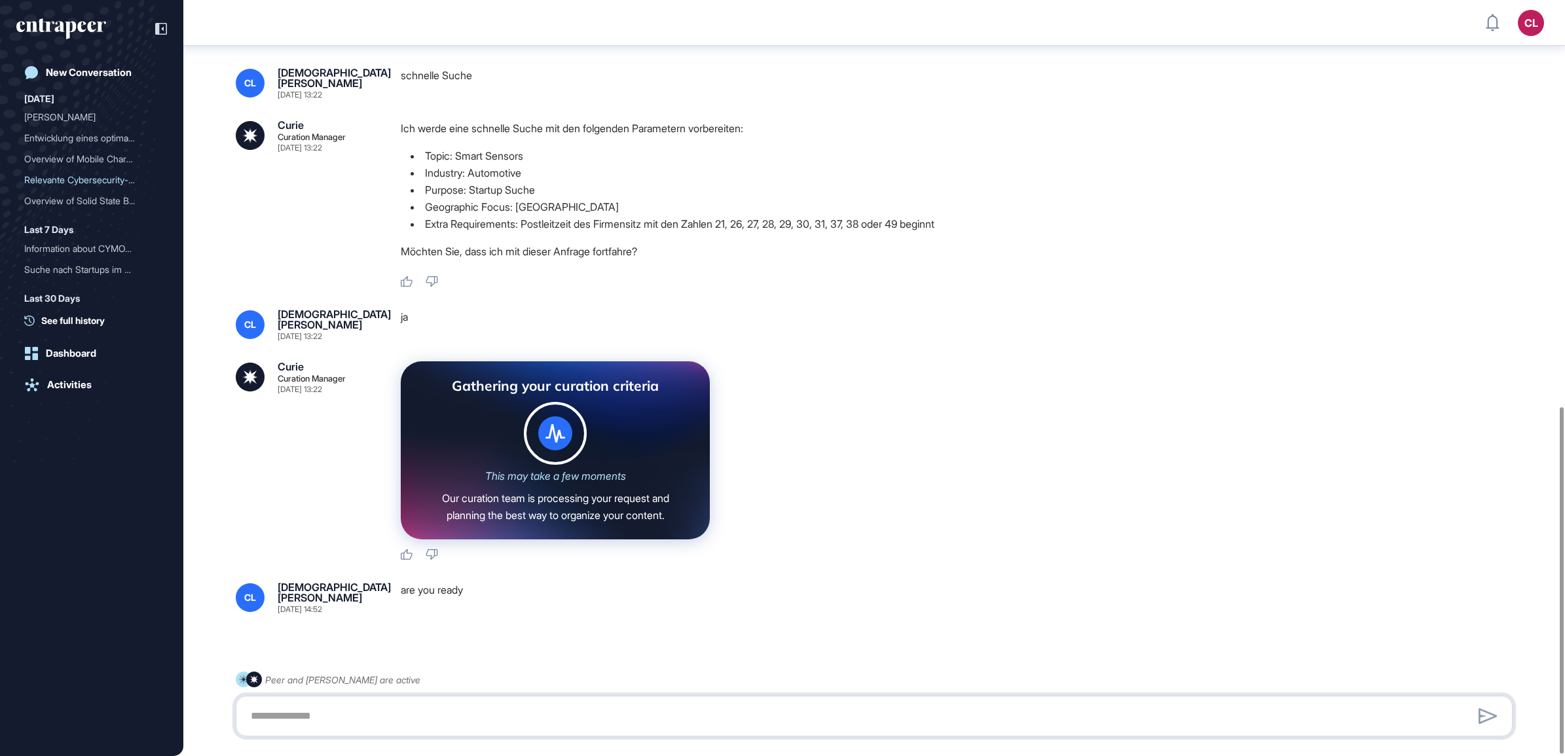
scroll to position [889, 0]
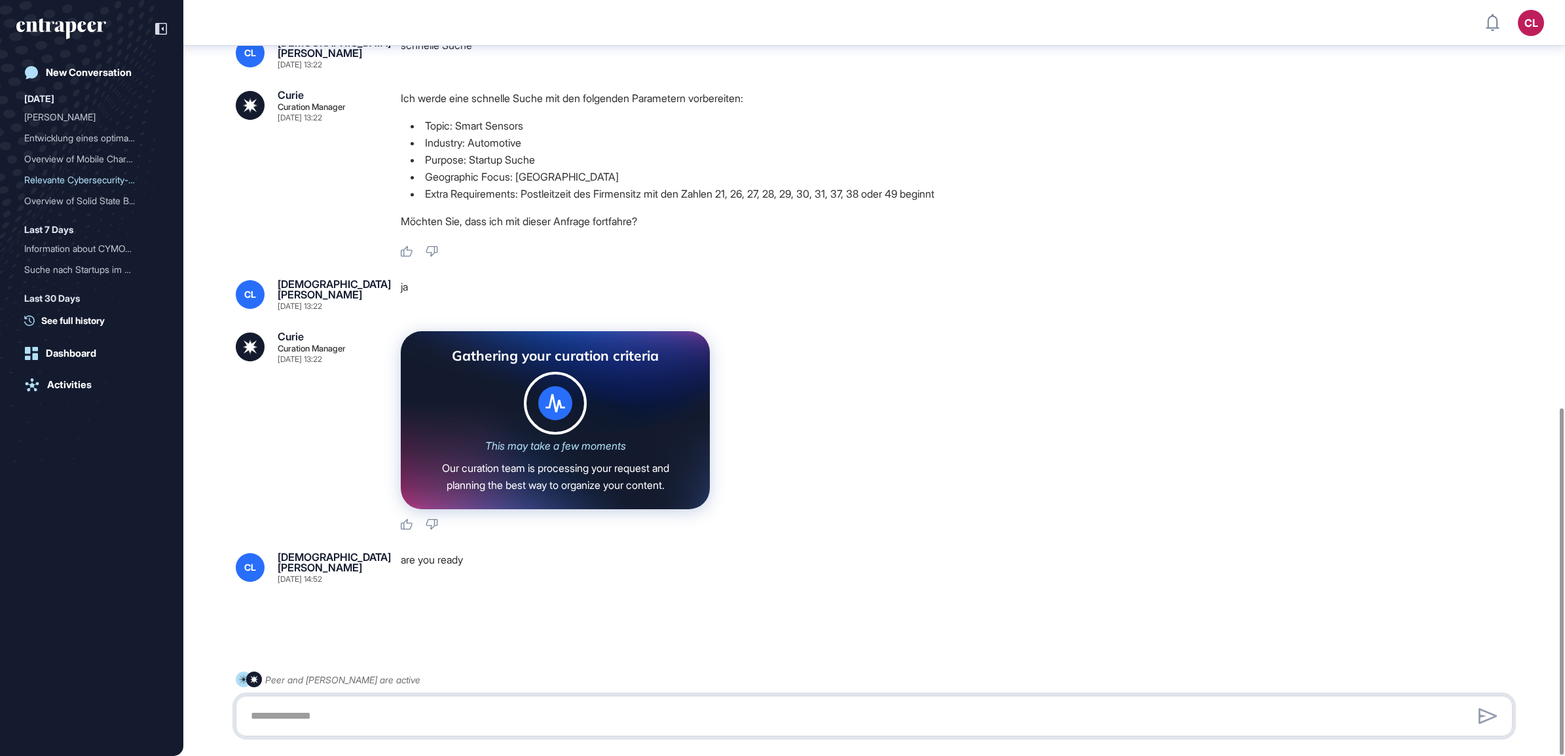
click at [432, 727] on textarea at bounding box center [874, 716] width 1262 height 26
type textarea "*"
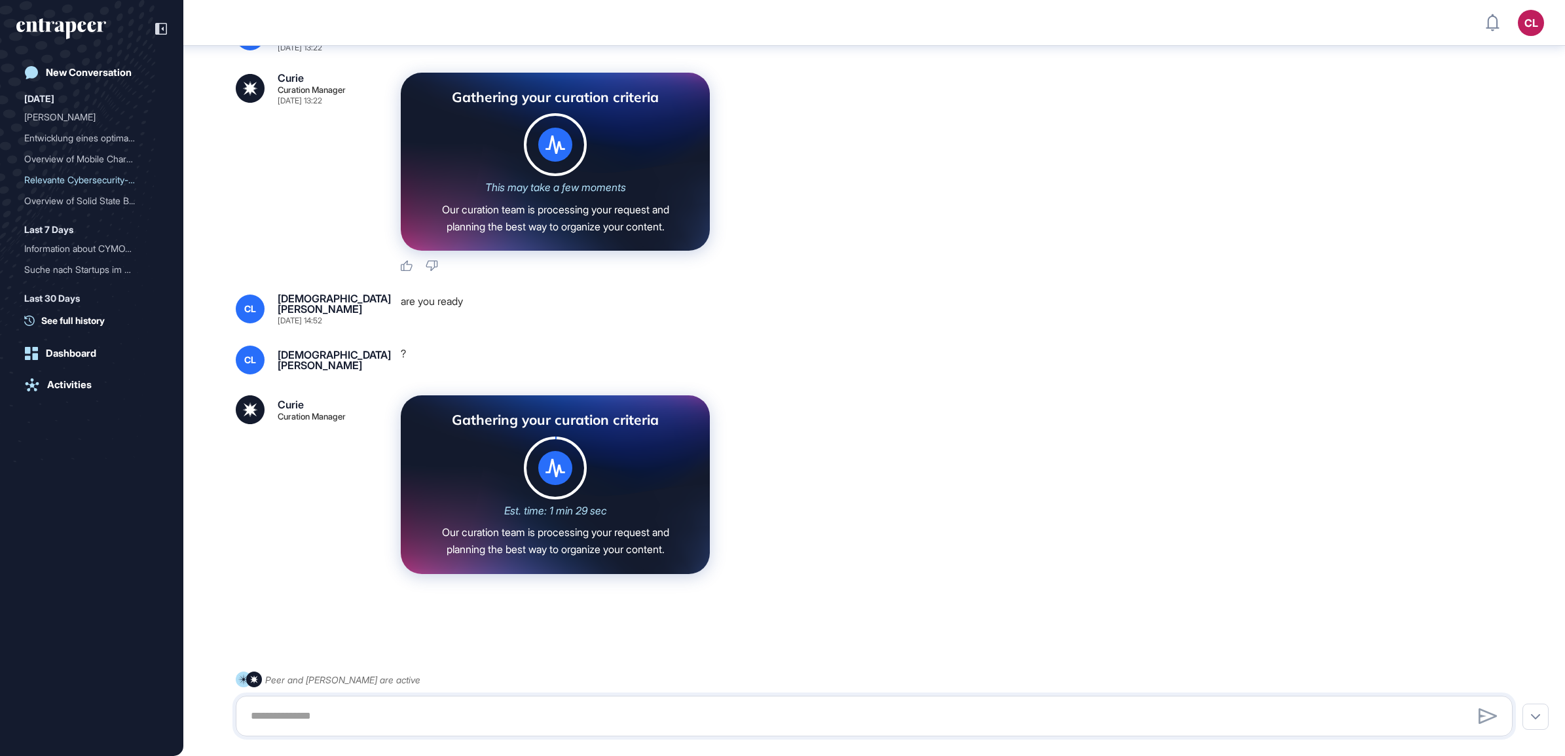
scroll to position [1148, 0]
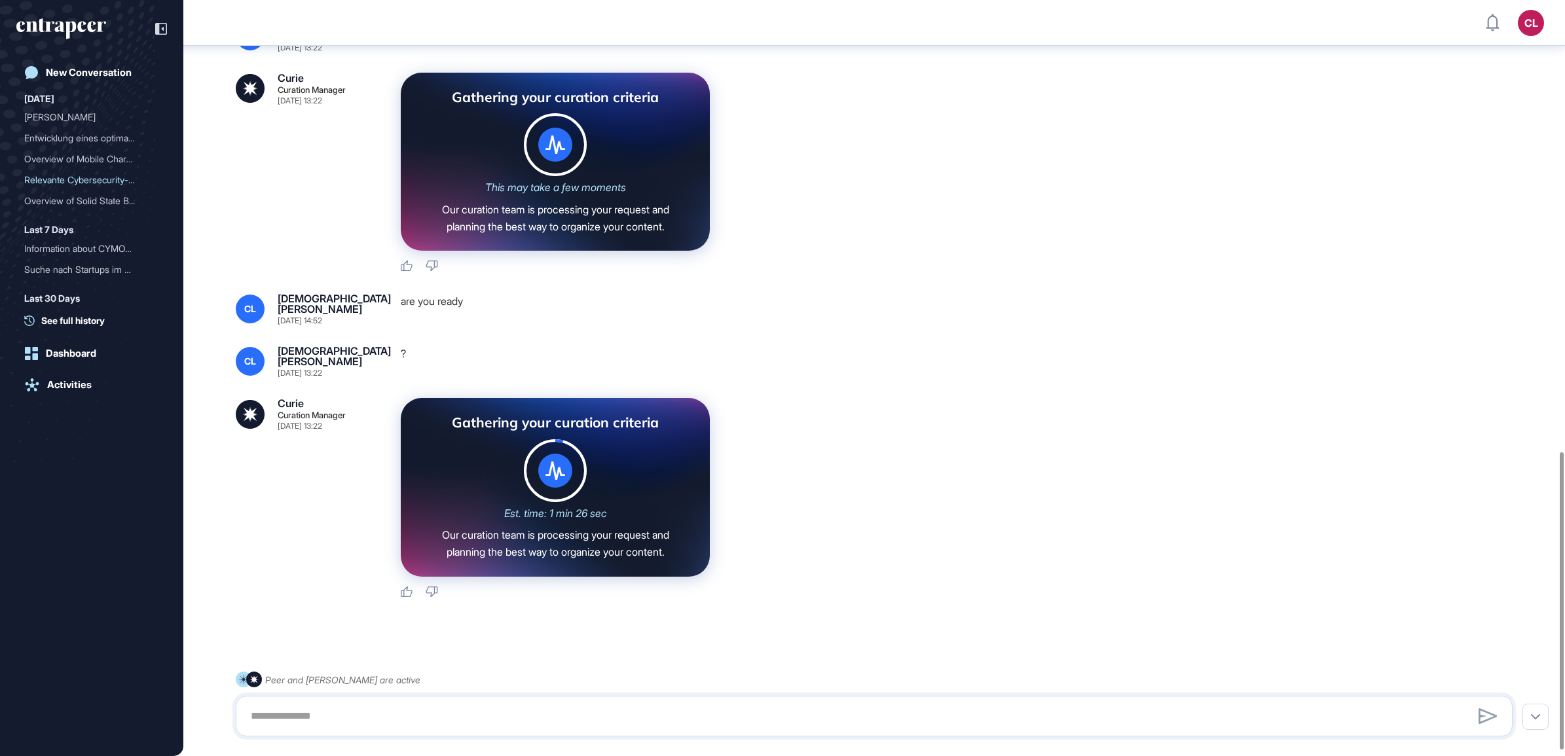
click at [1097, 564] on div "Gathering your curation criteria Est. time: 1 min 26 sec Our curation team is p…" at bounding box center [962, 487] width 1122 height 178
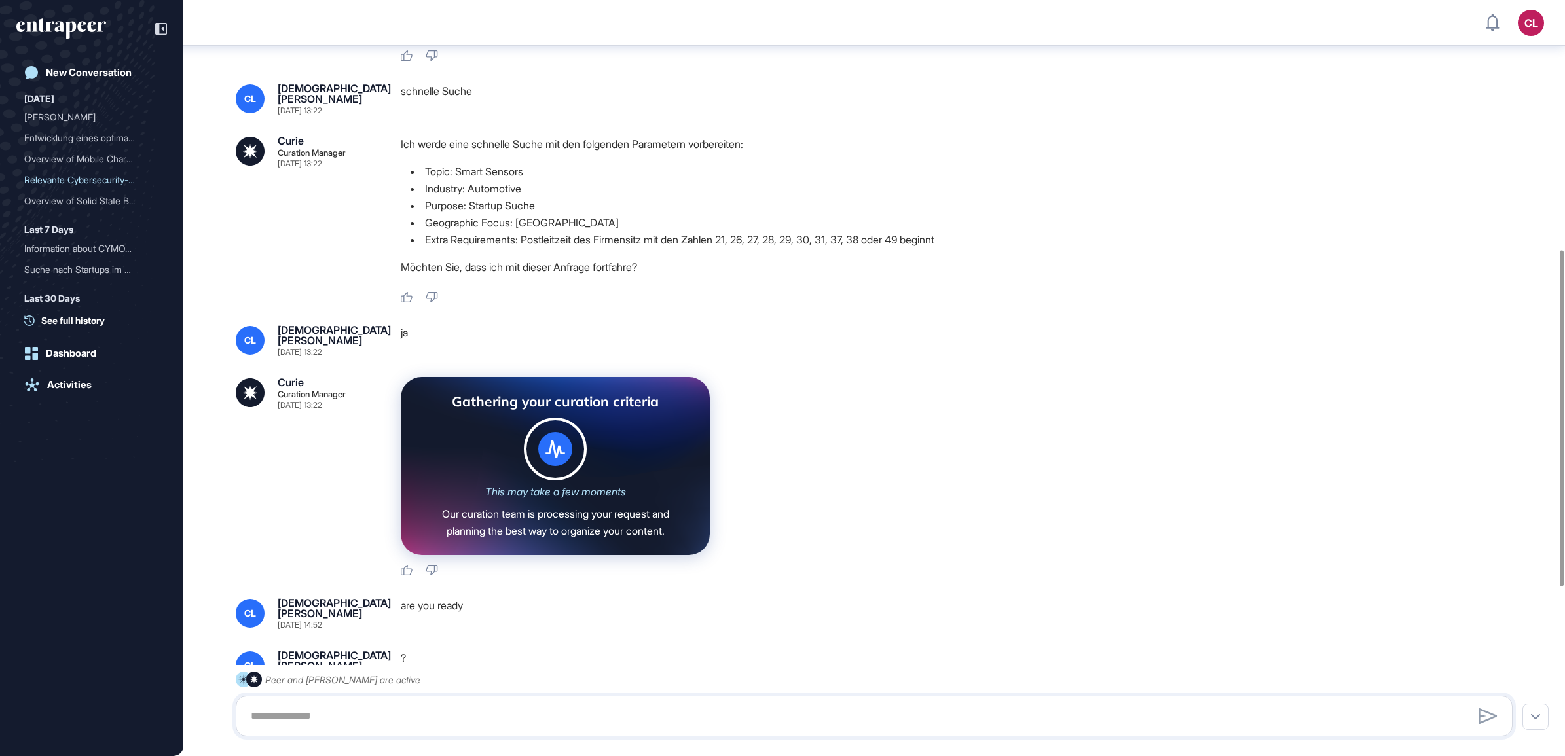
scroll to position [940, 0]
